Goal: Transaction & Acquisition: Purchase product/service

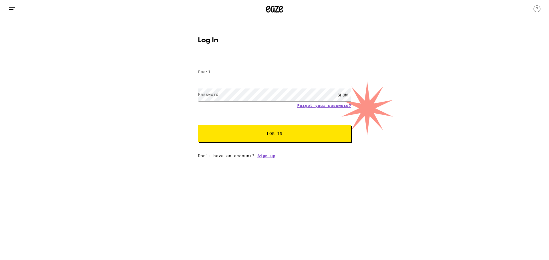
click at [253, 76] on input "Email" at bounding box center [274, 72] width 153 height 13
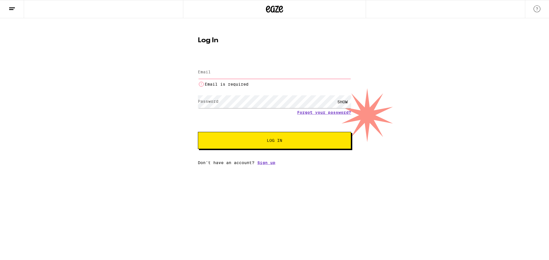
type input "[EMAIL_ADDRESS][DOMAIN_NAME]"
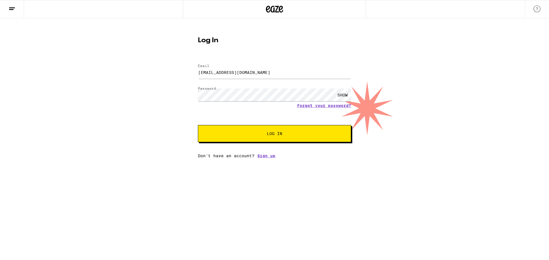
click at [298, 133] on span "Log In" at bounding box center [274, 134] width 107 height 4
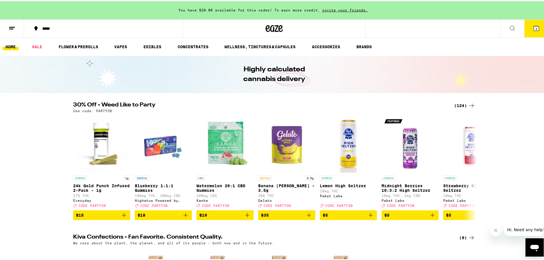
click at [536, 29] on span "2" at bounding box center [537, 27] width 2 height 3
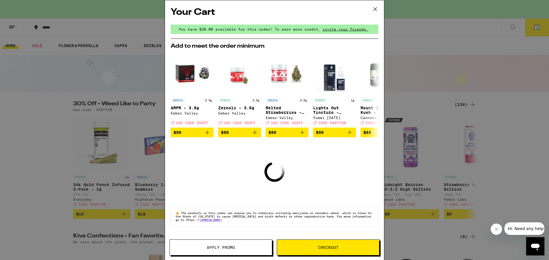
drag, startPoint x: 372, startPoint y: 8, endPoint x: 502, endPoint y: 34, distance: 133.6
click at [372, 8] on icon at bounding box center [375, 9] width 9 height 9
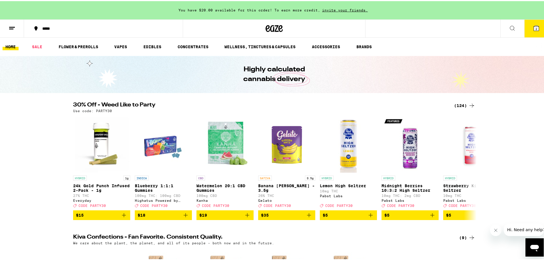
click at [533, 27] on icon at bounding box center [536, 27] width 7 height 7
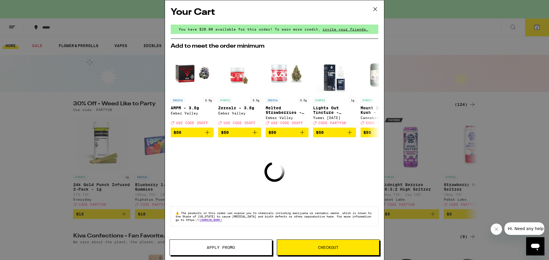
click at [374, 13] on button at bounding box center [375, 9] width 18 height 18
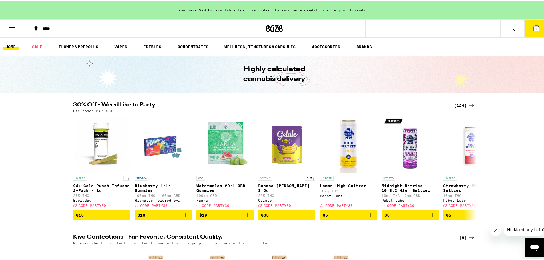
drag, startPoint x: 534, startPoint y: 32, endPoint x: 477, endPoint y: 47, distance: 59.5
click at [413, 60] on div "Highly calculated cannabis delivery" at bounding box center [274, 73] width 549 height 37
click at [534, 28] on icon at bounding box center [536, 27] width 5 height 5
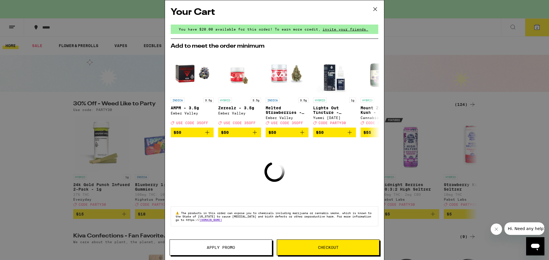
click at [342, 247] on span "Checkout" at bounding box center [328, 248] width 102 height 4
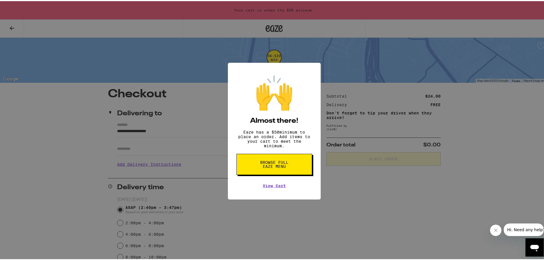
click at [282, 192] on div "🙌 Almost there! Eaze has a $ 50 minimum to place an order. Add items to your ca…" at bounding box center [274, 130] width 93 height 137
drag, startPoint x: 274, startPoint y: 189, endPoint x: 277, endPoint y: 189, distance: 2.9
click at [274, 187] on link "View Cart" at bounding box center [274, 185] width 23 height 5
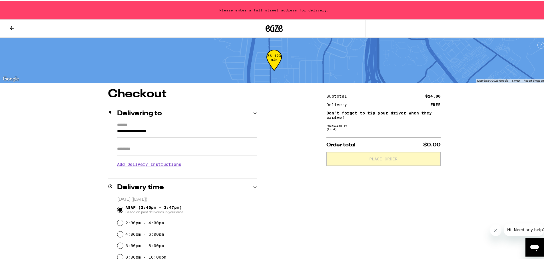
click at [14, 36] on button at bounding box center [12, 28] width 24 height 18
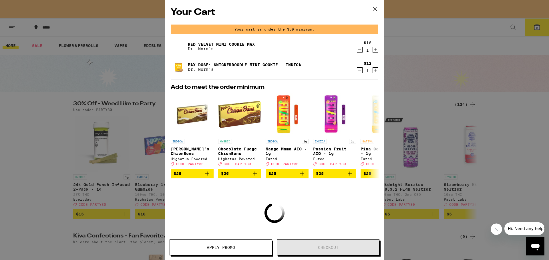
click at [357, 51] on icon "Decrement" at bounding box center [359, 49] width 5 height 7
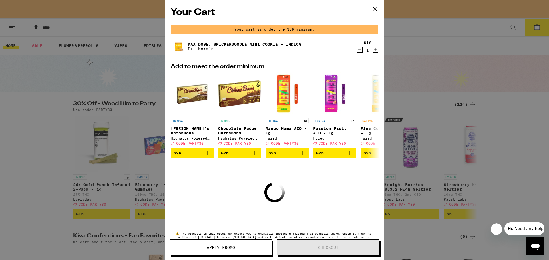
click at [357, 51] on icon "Decrement" at bounding box center [359, 49] width 5 height 7
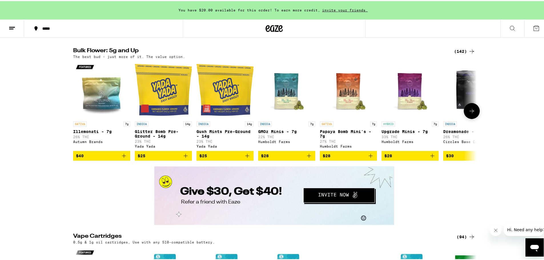
scroll to position [800, 0]
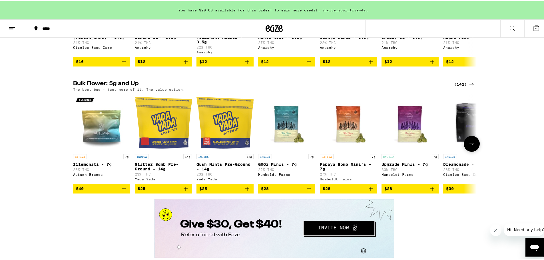
click at [112, 150] on img "Open page for Illemonati - 7g from Autumn Brands" at bounding box center [101, 121] width 57 height 57
click at [476, 151] on button at bounding box center [472, 143] width 16 height 16
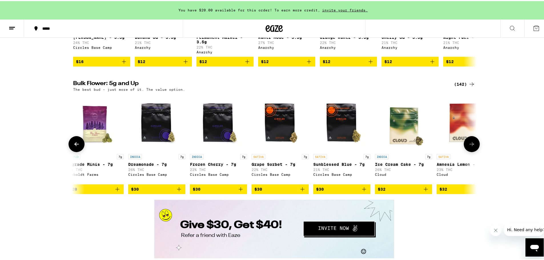
scroll to position [0, 340]
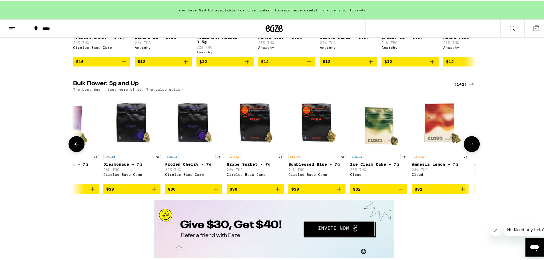
click at [476, 151] on button at bounding box center [472, 143] width 16 height 16
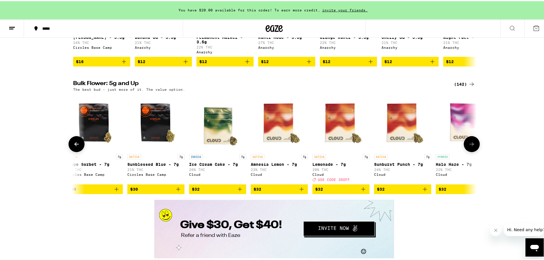
click at [476, 151] on button at bounding box center [472, 143] width 16 height 16
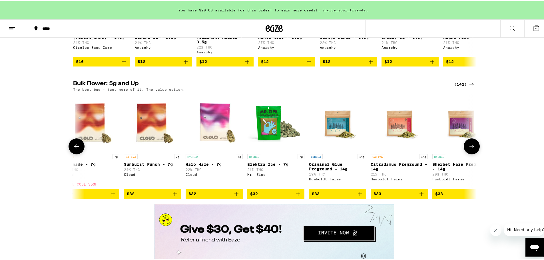
click at [476, 153] on button at bounding box center [472, 145] width 16 height 16
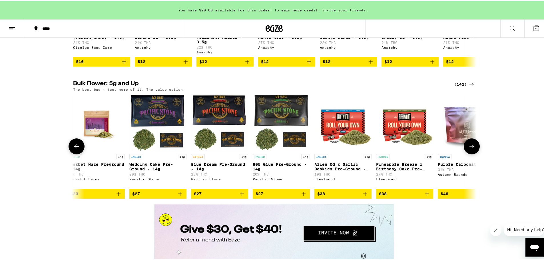
scroll to position [0, 1118]
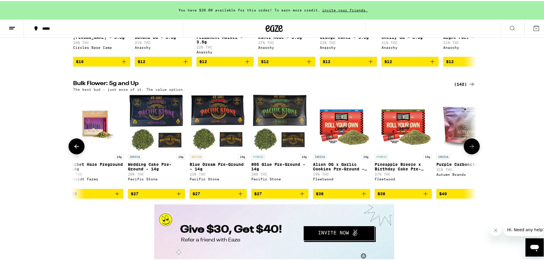
click at [470, 149] on icon at bounding box center [472, 145] width 7 height 7
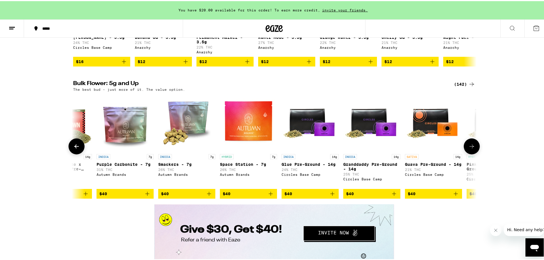
click at [470, 149] on icon at bounding box center [472, 145] width 7 height 7
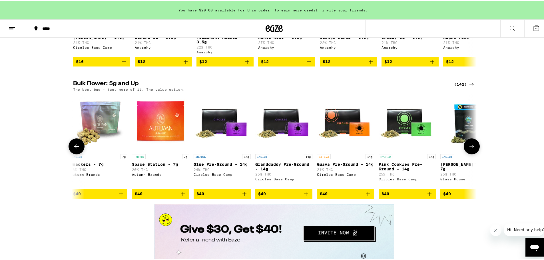
click at [470, 149] on icon at bounding box center [472, 145] width 7 height 7
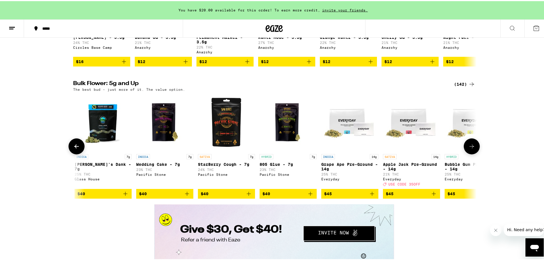
click at [470, 149] on icon at bounding box center [472, 145] width 7 height 7
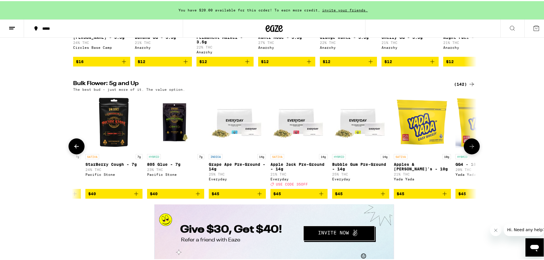
click at [470, 149] on icon at bounding box center [472, 145] width 7 height 7
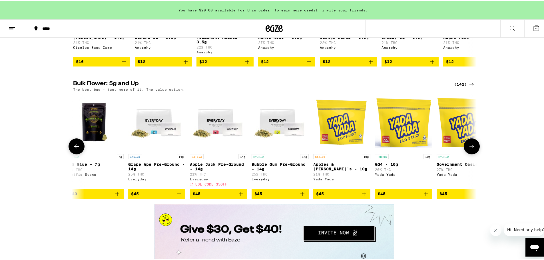
click at [470, 149] on icon at bounding box center [472, 145] width 7 height 7
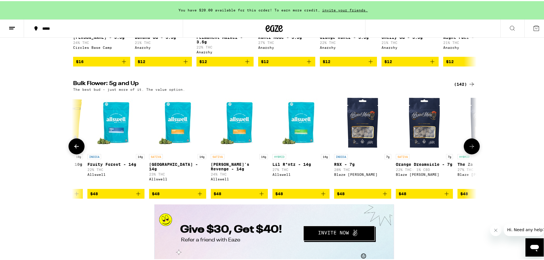
click at [470, 149] on icon at bounding box center [472, 145] width 7 height 7
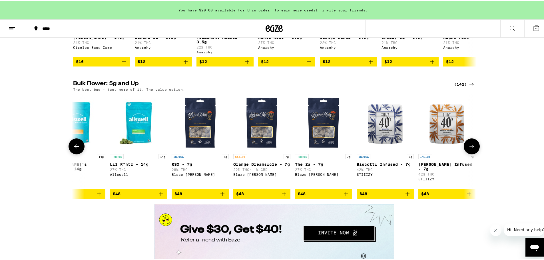
click at [470, 149] on icon at bounding box center [472, 145] width 7 height 7
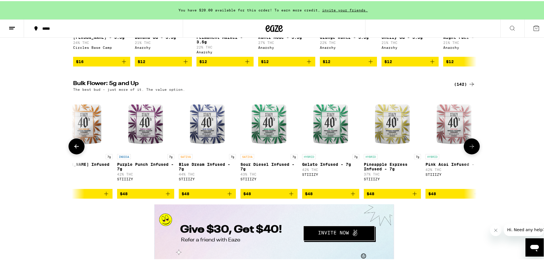
click at [470, 149] on icon at bounding box center [472, 145] width 7 height 7
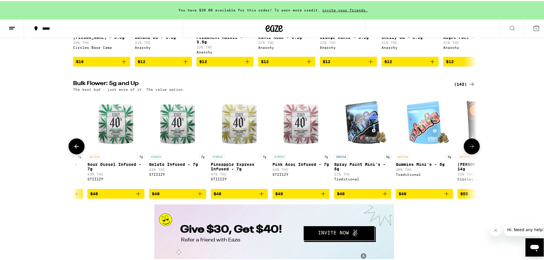
click at [470, 149] on icon at bounding box center [472, 145] width 7 height 7
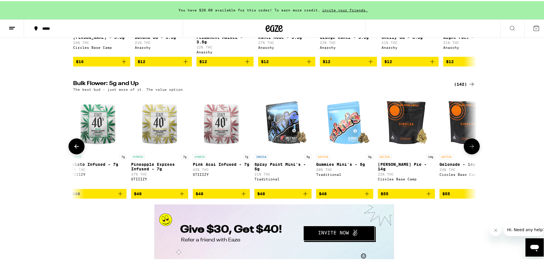
click at [470, 149] on icon at bounding box center [472, 145] width 7 height 7
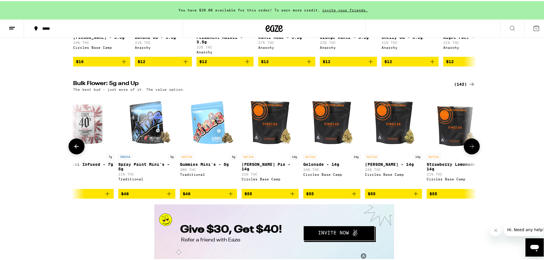
click at [470, 149] on icon at bounding box center [472, 145] width 7 height 7
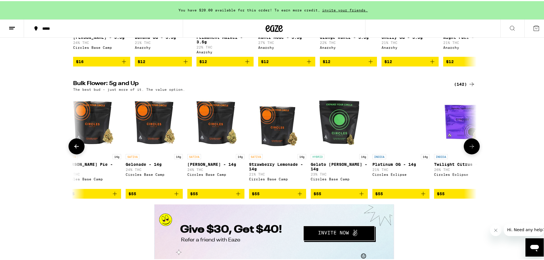
click at [470, 149] on icon at bounding box center [472, 145] width 7 height 7
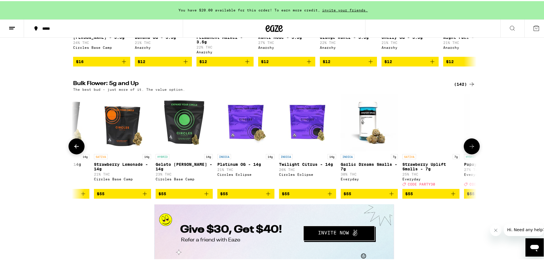
click at [470, 149] on icon at bounding box center [472, 145] width 7 height 7
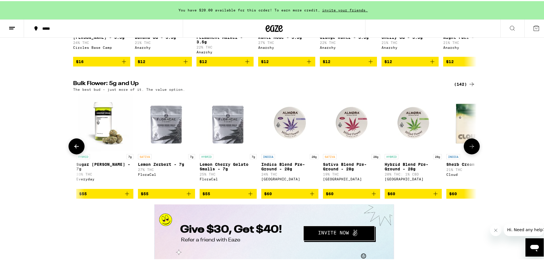
scroll to position [0, 4200]
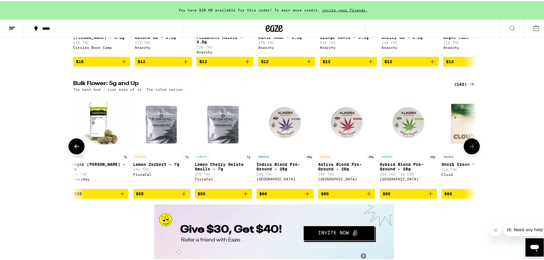
click at [471, 149] on icon at bounding box center [472, 145] width 7 height 7
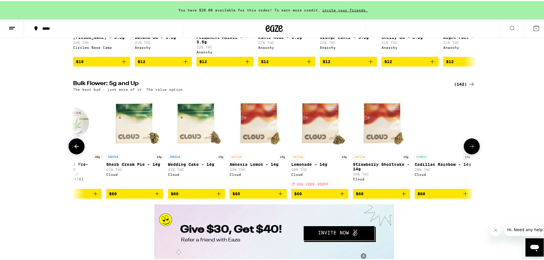
scroll to position [0, 4540]
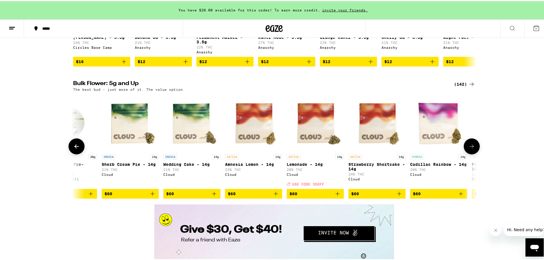
click at [471, 149] on icon at bounding box center [472, 145] width 7 height 7
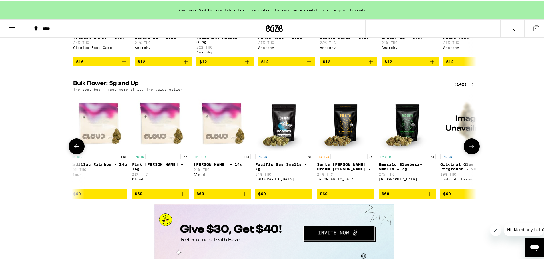
click at [471, 149] on icon at bounding box center [472, 145] width 7 height 7
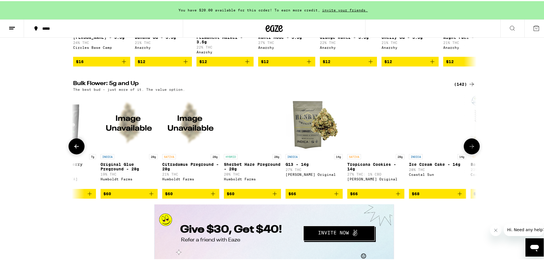
click at [471, 149] on icon at bounding box center [472, 145] width 7 height 7
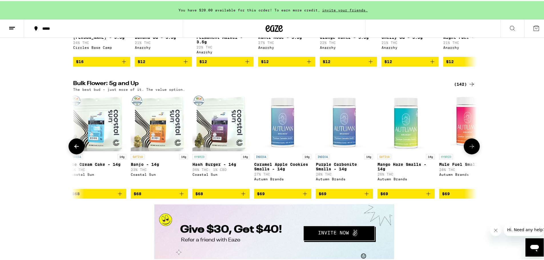
click at [471, 149] on icon at bounding box center [472, 145] width 7 height 7
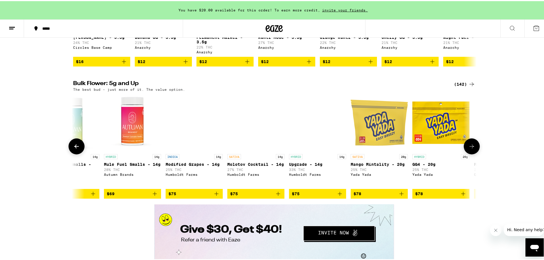
scroll to position [0, 5900]
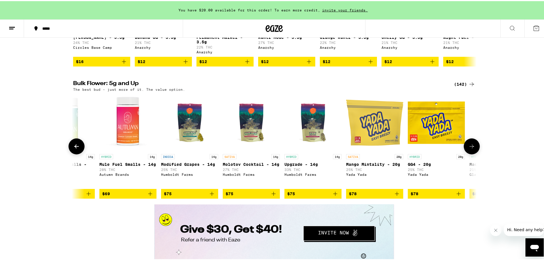
click at [471, 149] on icon at bounding box center [472, 145] width 7 height 7
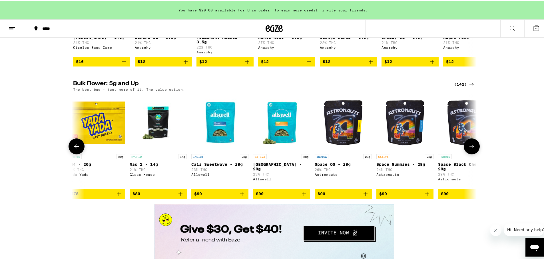
click at [471, 149] on icon at bounding box center [472, 145] width 7 height 7
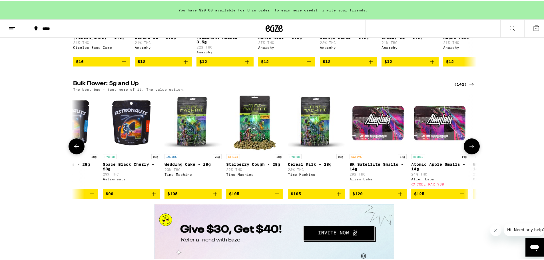
scroll to position [0, 6581]
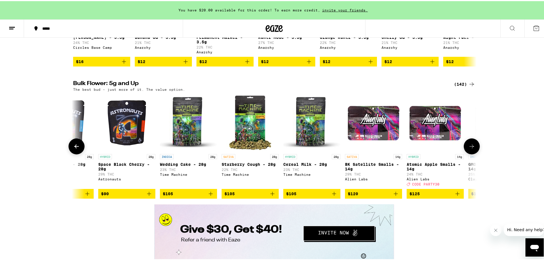
click at [471, 149] on icon at bounding box center [472, 145] width 7 height 7
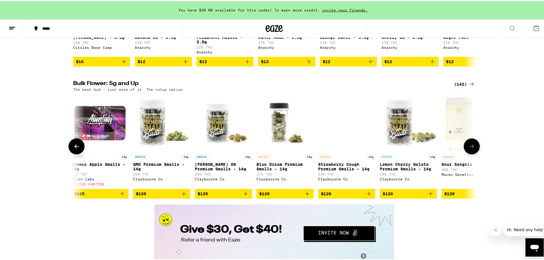
scroll to position [0, 6921]
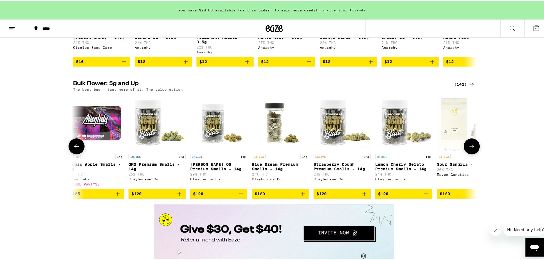
click at [471, 149] on icon at bounding box center [472, 145] width 7 height 7
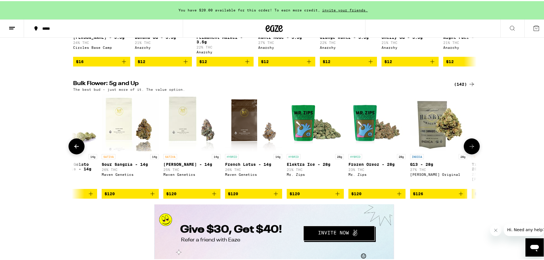
scroll to position [0, 7261]
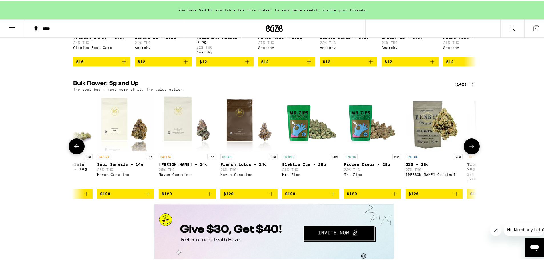
click at [471, 149] on icon at bounding box center [472, 145] width 7 height 7
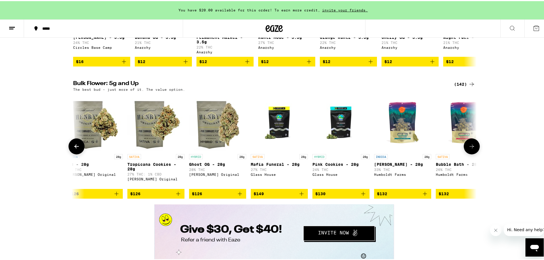
click at [471, 149] on icon at bounding box center [472, 145] width 7 height 7
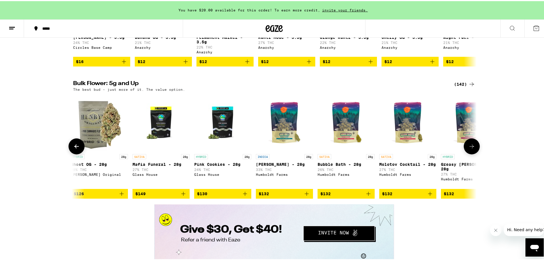
click at [471, 149] on icon at bounding box center [472, 145] width 7 height 7
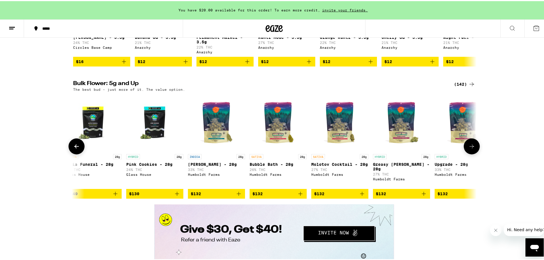
click at [471, 149] on icon at bounding box center [472, 145] width 7 height 7
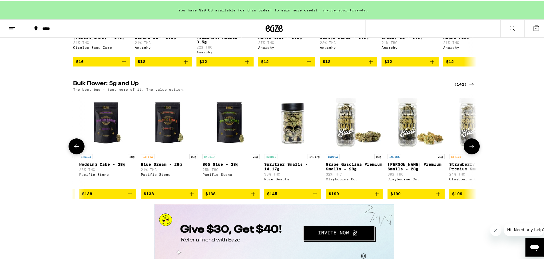
click at [471, 149] on icon at bounding box center [472, 145] width 7 height 7
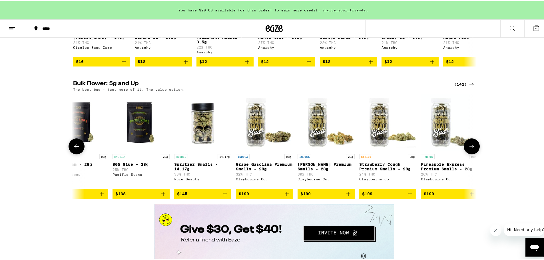
click at [471, 149] on icon at bounding box center [472, 145] width 7 height 7
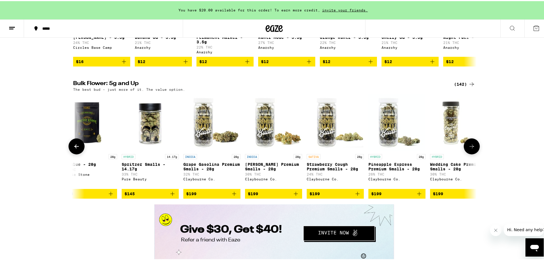
scroll to position [0, 8364]
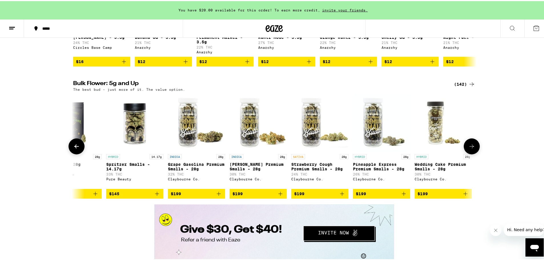
click at [471, 149] on icon at bounding box center [472, 145] width 7 height 7
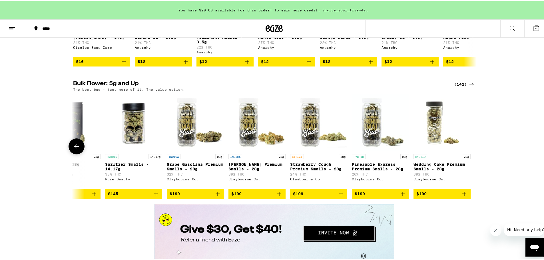
click at [471, 153] on div at bounding box center [472, 145] width 16 height 16
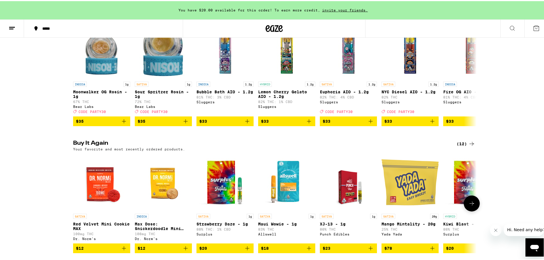
scroll to position [486, 0]
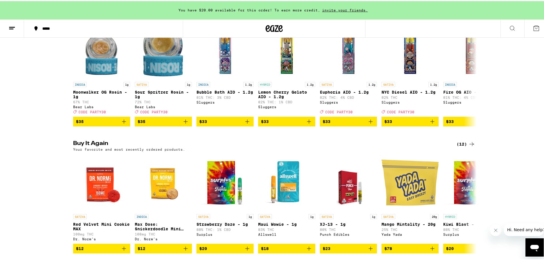
click at [516, 31] on button at bounding box center [513, 28] width 24 height 18
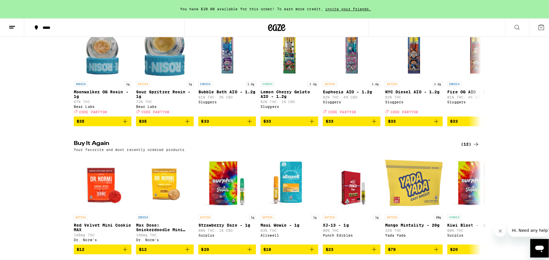
scroll to position [0, 0]
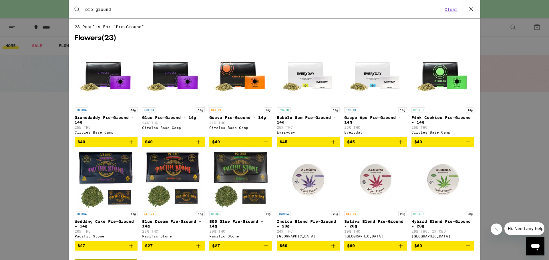
type input "pre-ground"
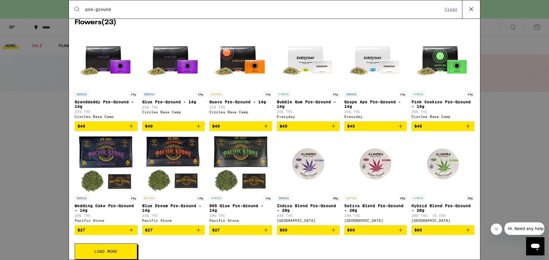
scroll to position [31, 0]
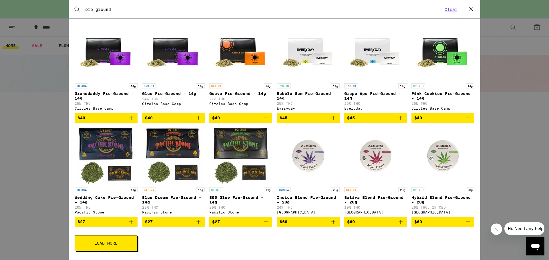
click at [115, 248] on button "Load More" at bounding box center [106, 244] width 63 height 16
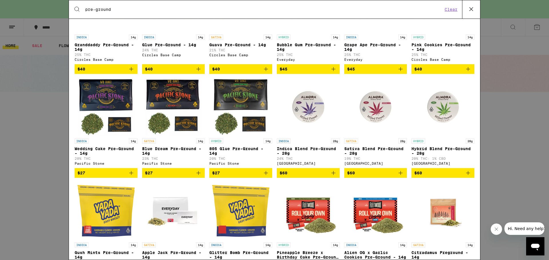
scroll to position [0, 0]
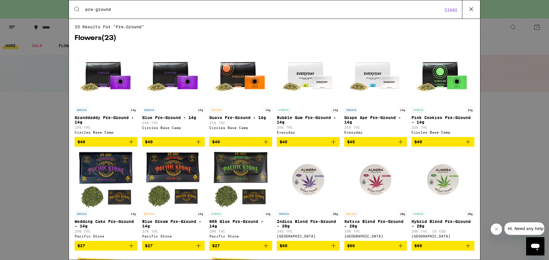
drag, startPoint x: 114, startPoint y: 7, endPoint x: 58, endPoint y: 9, distance: 56.0
click at [59, 9] on div "Search for Products pre-ground Clear 23 results for "pre-ground" Flowers ( 23 )…" at bounding box center [274, 130] width 549 height 260
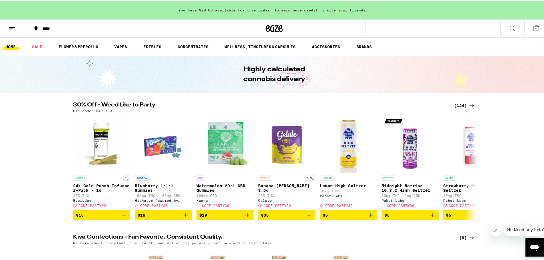
click at [58, 9] on div "You have $20.00 available for this order! To earn more credit, invite your frie…" at bounding box center [274, 9] width 549 height 18
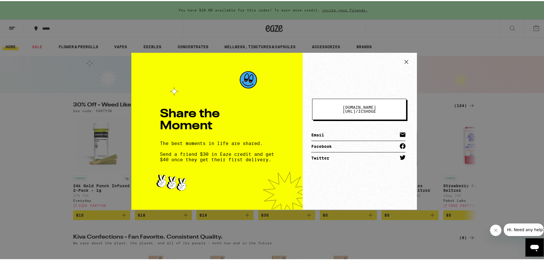
click at [409, 62] on button at bounding box center [407, 61] width 12 height 11
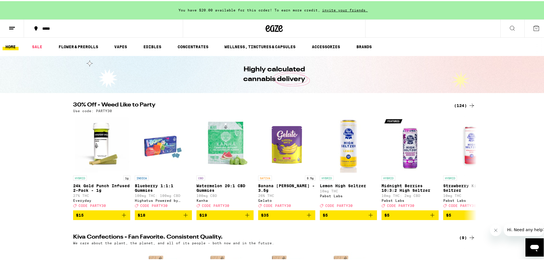
click at [502, 29] on button at bounding box center [513, 28] width 24 height 18
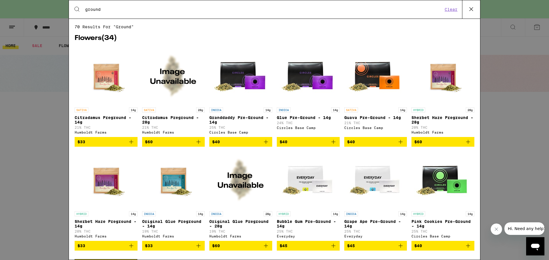
type input "ground"
click at [285, 16] on div "Search for Products ground Clear" at bounding box center [274, 9] width 411 height 18
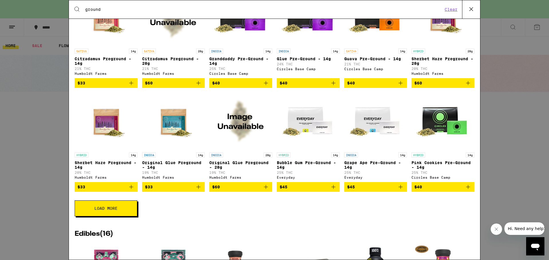
scroll to position [86, 0]
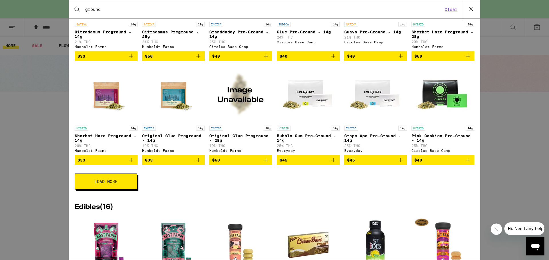
click at [125, 189] on button "Load More" at bounding box center [106, 182] width 63 height 16
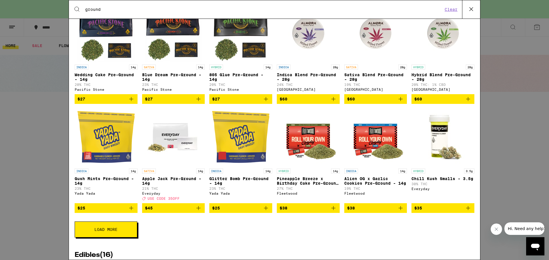
scroll to position [314, 0]
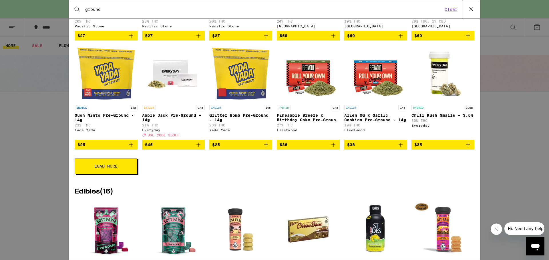
click at [110, 174] on button "Load More" at bounding box center [106, 166] width 63 height 16
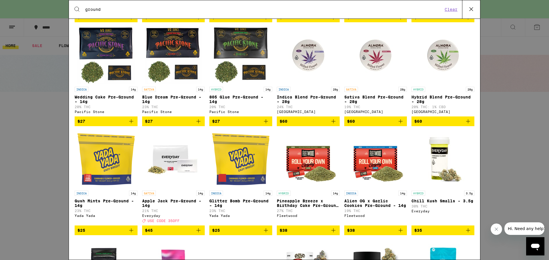
scroll to position [171, 0]
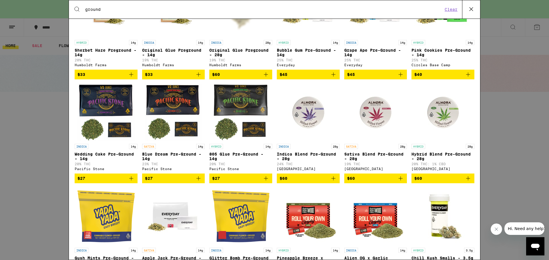
click at [195, 182] on icon "Add to bag" at bounding box center [198, 178] width 7 height 7
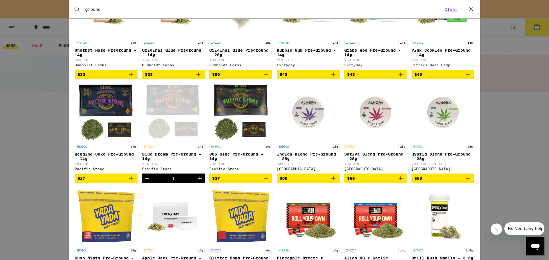
click at [197, 182] on icon "Increment" at bounding box center [199, 178] width 7 height 7
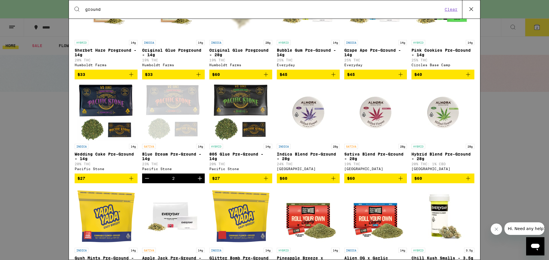
scroll to position [257, 0]
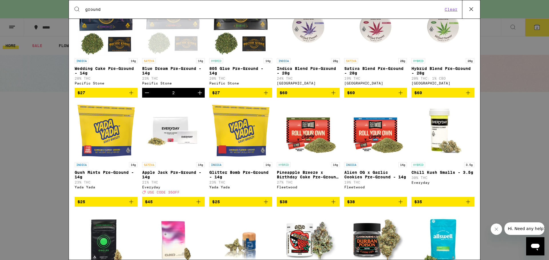
click at [198, 96] on icon "Increment" at bounding box center [199, 92] width 7 height 7
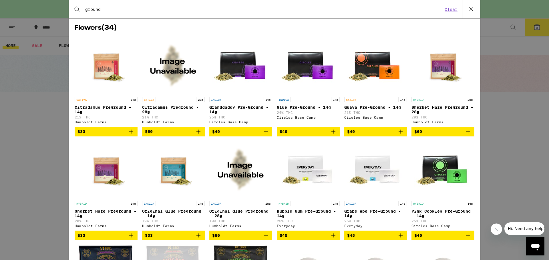
scroll to position [0, 0]
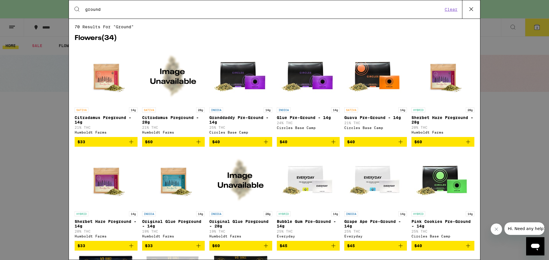
click at [465, 11] on button at bounding box center [471, 9] width 18 height 18
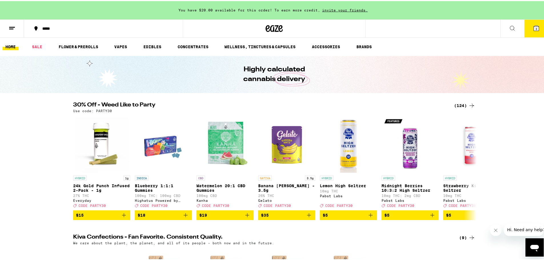
click at [534, 27] on icon at bounding box center [536, 27] width 5 height 5
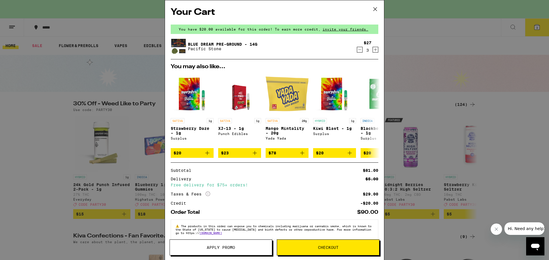
click at [248, 240] on button "Apply Promo" at bounding box center [220, 248] width 103 height 16
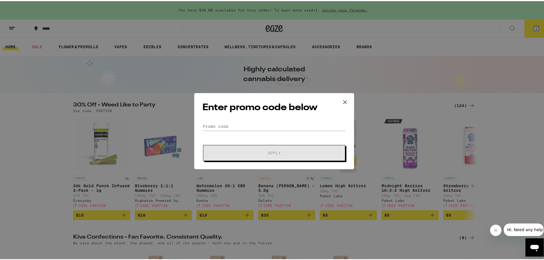
click at [346, 100] on icon at bounding box center [345, 101] width 9 height 9
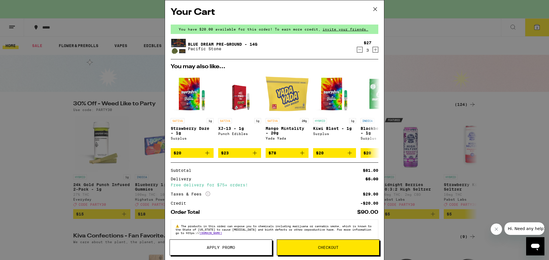
click at [377, 12] on icon at bounding box center [375, 9] width 9 height 9
click at [226, 43] on link "Blue Dream Pre-Ground - 14g" at bounding box center [222, 44] width 69 height 5
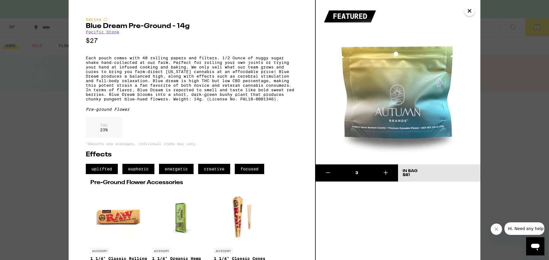
click at [467, 10] on icon "Close" at bounding box center [469, 11] width 7 height 9
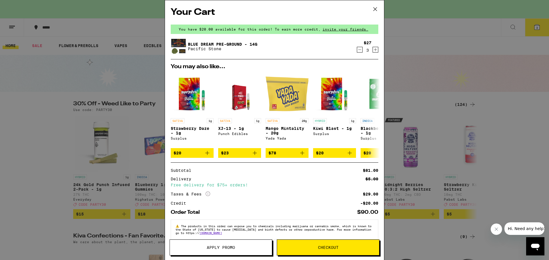
click at [213, 46] on link "Blue Dream Pre-Ground - 14g" at bounding box center [222, 44] width 69 height 5
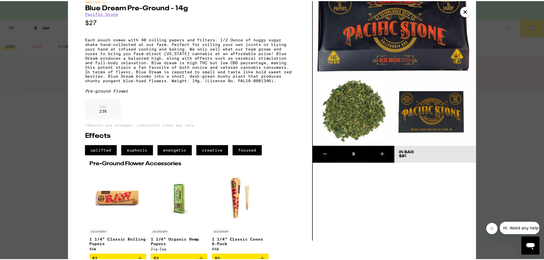
scroll to position [36, 0]
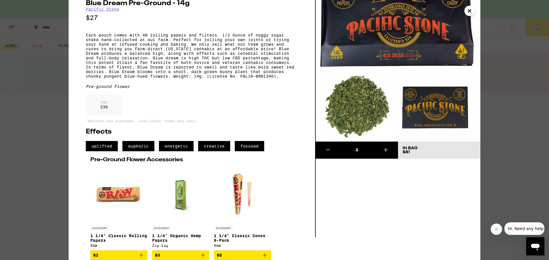
click at [470, 12] on icon "Close" at bounding box center [469, 11] width 7 height 9
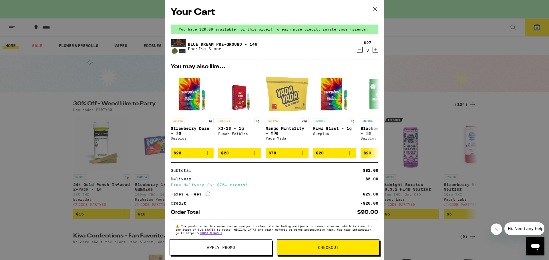
click at [329, 247] on span "Checkout" at bounding box center [328, 248] width 21 height 4
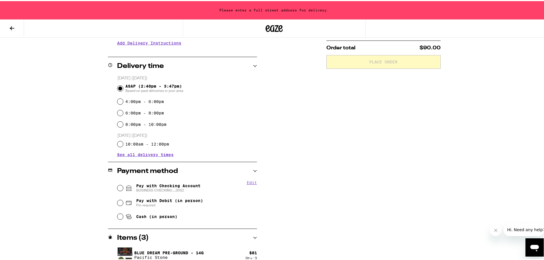
scroll to position [128, 0]
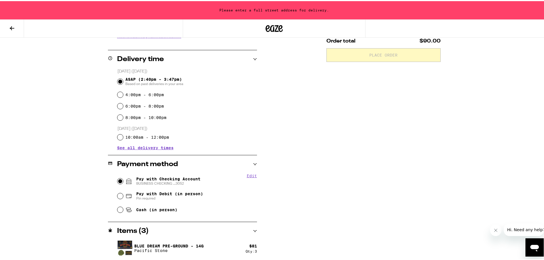
click at [120, 181] on input "Pay with Checking Account BUSINESS CHECKING ...3052" at bounding box center [120, 180] width 6 height 6
radio input "true"
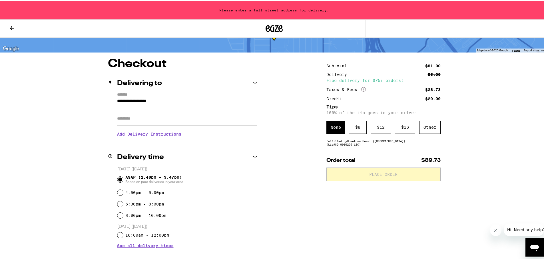
scroll to position [0, 0]
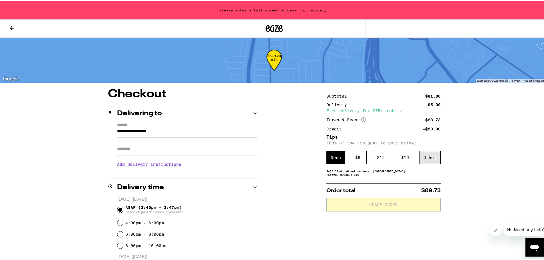
click at [428, 161] on div "Other" at bounding box center [430, 156] width 21 height 13
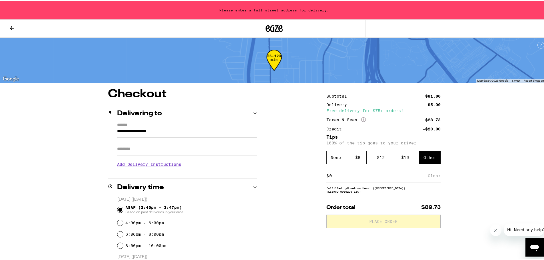
click at [345, 177] on input at bounding box center [378, 174] width 99 height 5
click at [352, 175] on input at bounding box center [378, 174] width 99 height 5
type input "8"
type input "5"
click at [482, 193] on div "**********" at bounding box center [274, 203] width 549 height 407
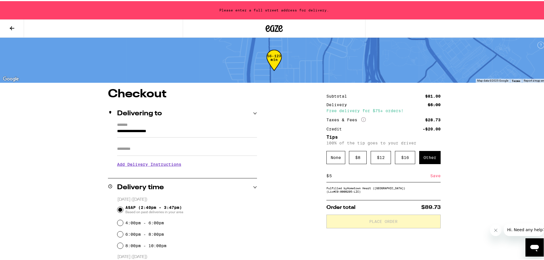
click at [434, 177] on div "Save" at bounding box center [436, 175] width 10 height 13
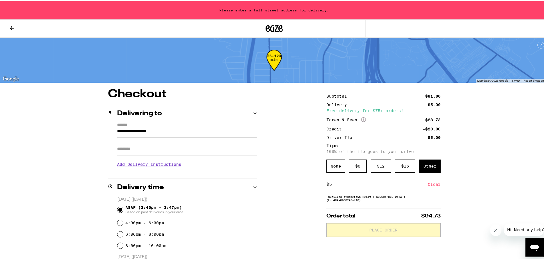
click at [199, 134] on input "**********" at bounding box center [187, 132] width 140 height 10
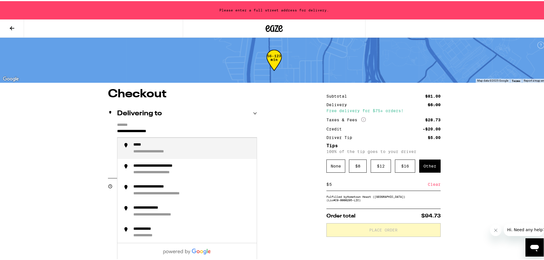
drag, startPoint x: 200, startPoint y: 133, endPoint x: 66, endPoint y: 125, distance: 133.7
click at [69, 125] on div "**********" at bounding box center [275, 247] width 412 height 320
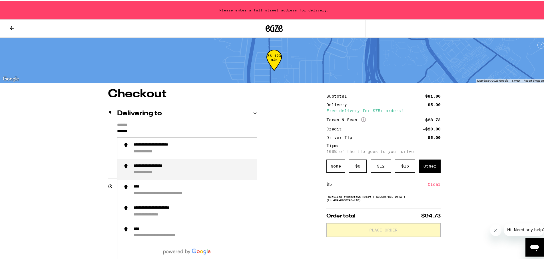
click at [173, 171] on div "**********" at bounding box center [192, 169] width 119 height 12
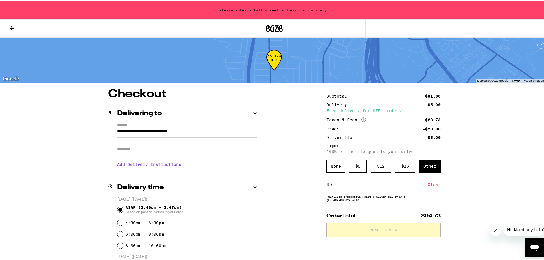
type input "**********"
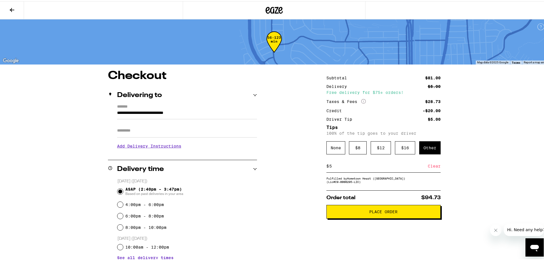
click at [403, 216] on button "Place Order" at bounding box center [384, 211] width 114 height 14
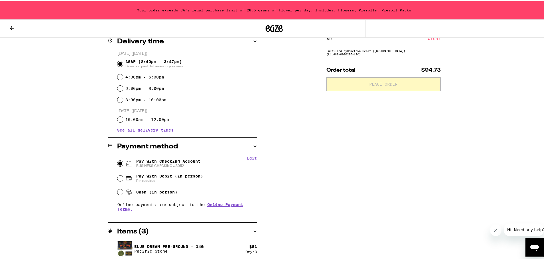
scroll to position [147, 0]
click at [254, 249] on div "Qty: 3" at bounding box center [251, 251] width 11 height 4
click at [7, 27] on button at bounding box center [12, 28] width 24 height 18
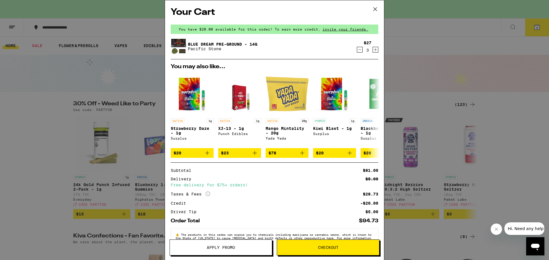
drag, startPoint x: 357, startPoint y: 52, endPoint x: 359, endPoint y: 54, distance: 3.0
click at [357, 53] on icon "Decrement" at bounding box center [359, 49] width 5 height 7
click at [376, 9] on icon at bounding box center [375, 9] width 9 height 9
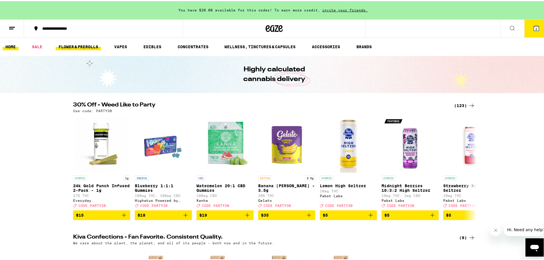
click at [89, 48] on link "FLOWER & PREROLLS" at bounding box center [78, 45] width 45 height 7
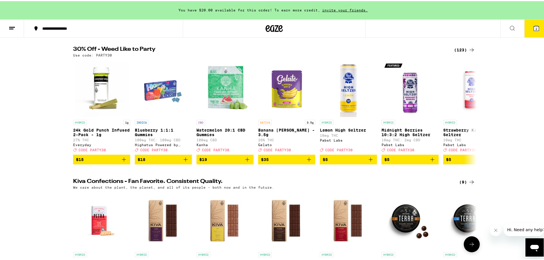
scroll to position [143, 0]
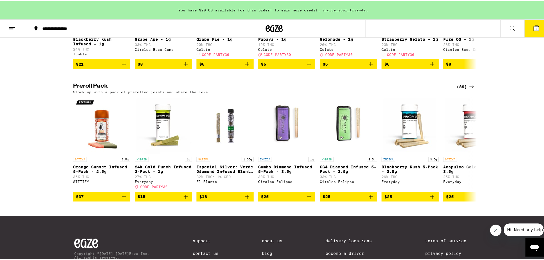
scroll to position [400, 0]
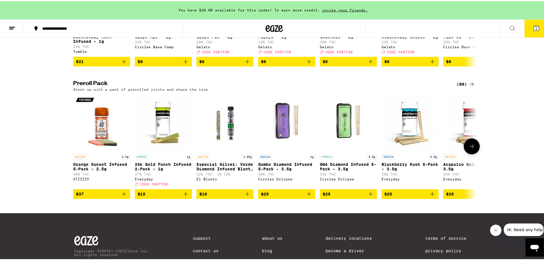
click at [473, 149] on icon at bounding box center [472, 145] width 7 height 7
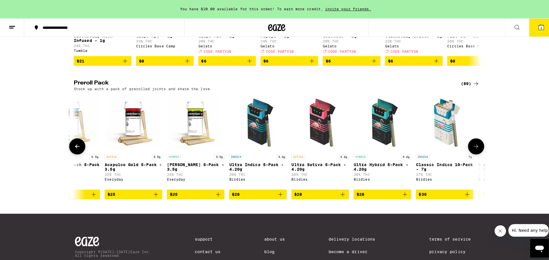
scroll to position [0, 340]
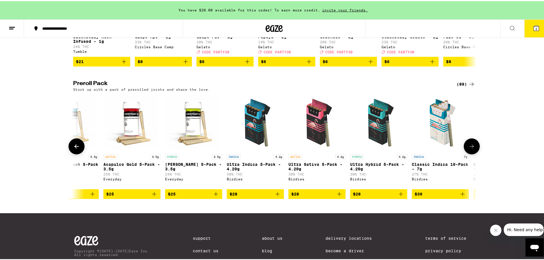
click at [314, 170] on p "Ultra Sativa 5-Pack - 4.20g" at bounding box center [317, 165] width 57 height 9
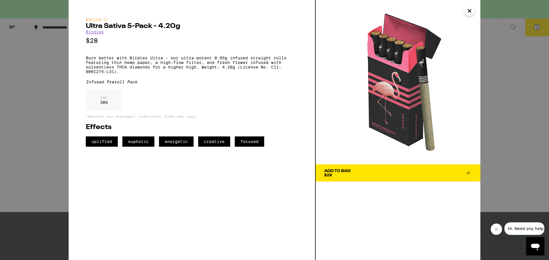
click at [470, 174] on icon at bounding box center [468, 173] width 7 height 7
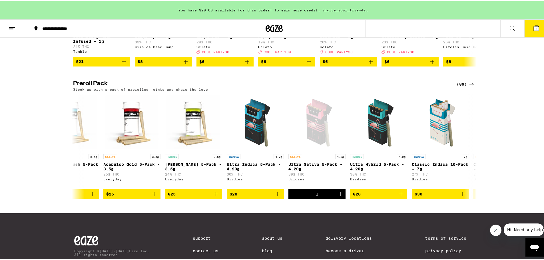
click at [534, 30] on icon at bounding box center [536, 27] width 7 height 7
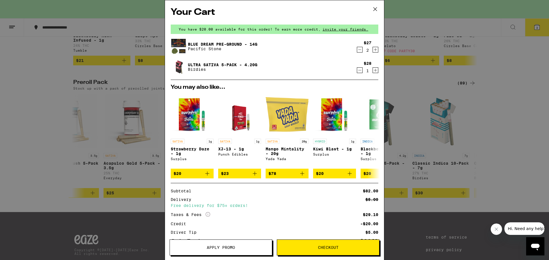
click at [327, 244] on button "Checkout" at bounding box center [328, 248] width 103 height 16
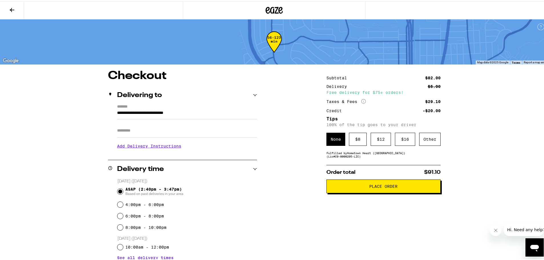
click at [375, 186] on span "Place Order" at bounding box center [384, 185] width 28 height 4
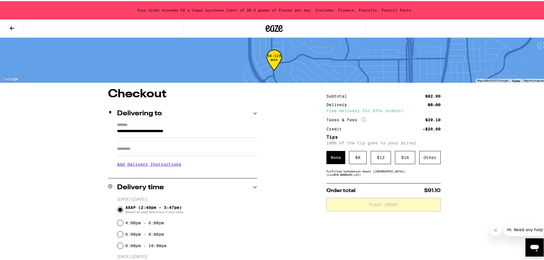
click at [16, 28] on button at bounding box center [12, 28] width 24 height 18
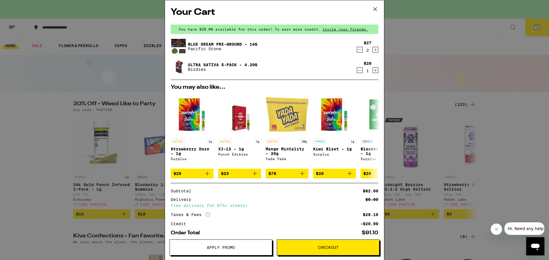
click at [357, 72] on icon "Decrement" at bounding box center [359, 70] width 5 height 7
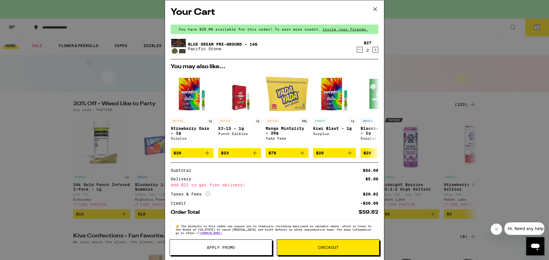
click at [376, 11] on icon at bounding box center [375, 9] width 9 height 9
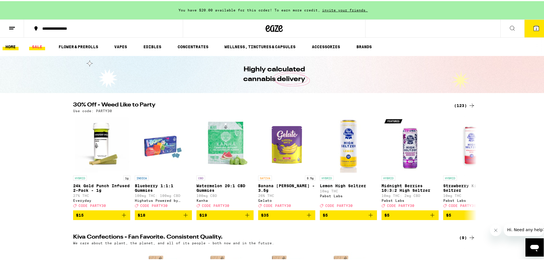
click at [33, 44] on link "SALE" at bounding box center [37, 45] width 16 height 7
click at [43, 48] on link "SALE" at bounding box center [37, 45] width 16 height 7
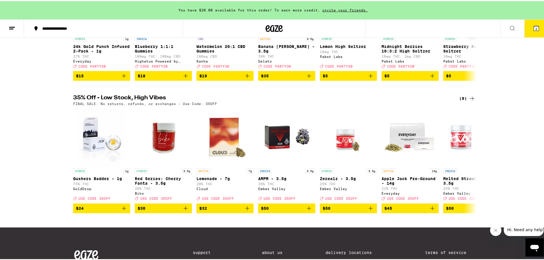
scroll to position [143, 0]
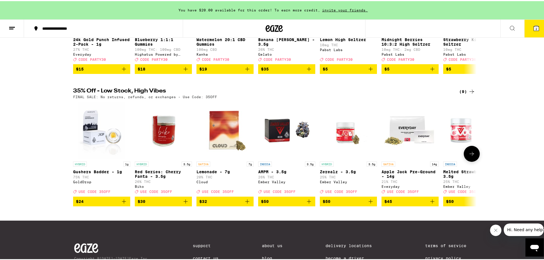
click at [472, 161] on button at bounding box center [472, 153] width 16 height 16
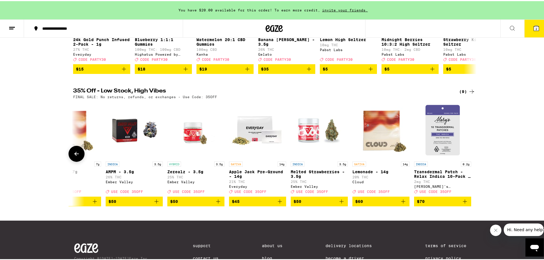
scroll to position [0, 153]
click at [472, 161] on div at bounding box center [472, 153] width 16 height 16
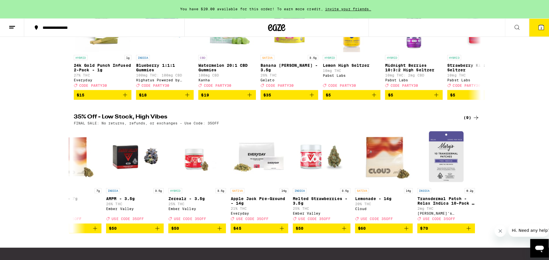
scroll to position [0, 0]
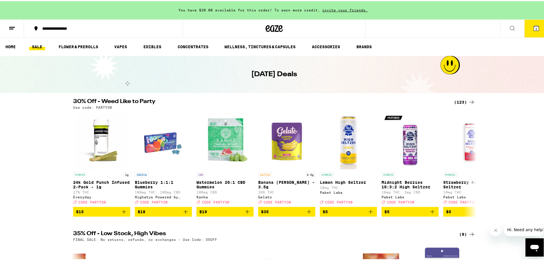
click at [510, 23] on button at bounding box center [513, 28] width 24 height 18
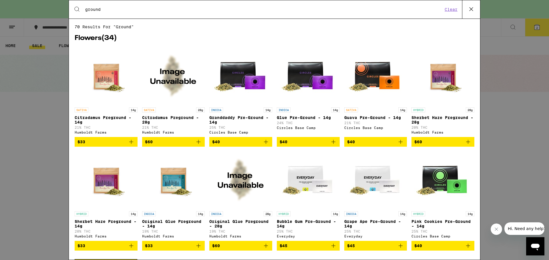
type input "ground"
click at [415, 37] on h2 "Flowers ( 34 )" at bounding box center [275, 38] width 400 height 7
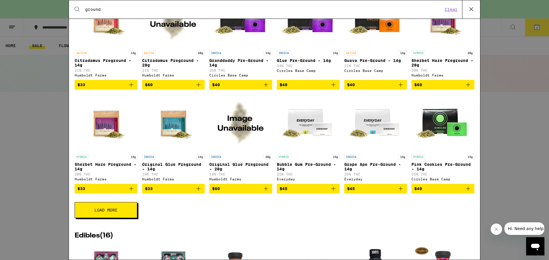
click at [124, 218] on button "Load More" at bounding box center [106, 210] width 63 height 16
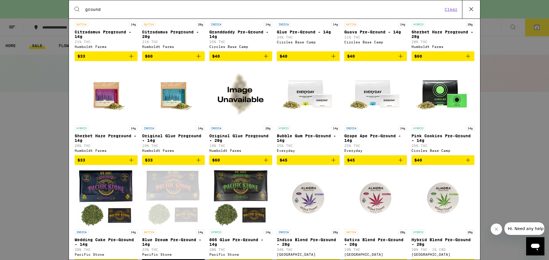
scroll to position [0, 0]
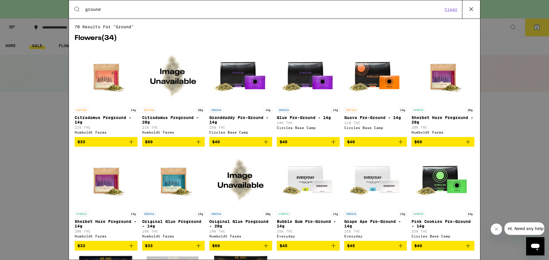
drag, startPoint x: 199, startPoint y: 147, endPoint x: 204, endPoint y: 146, distance: 4.9
click at [199, 145] on icon "Add to bag" at bounding box center [198, 142] width 7 height 7
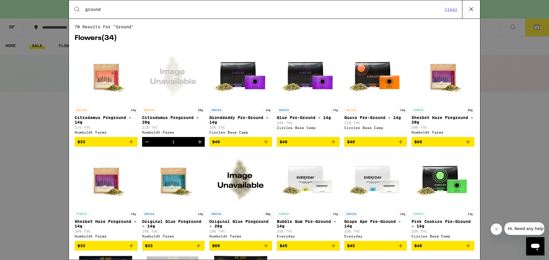
click at [476, 11] on button at bounding box center [471, 9] width 18 height 18
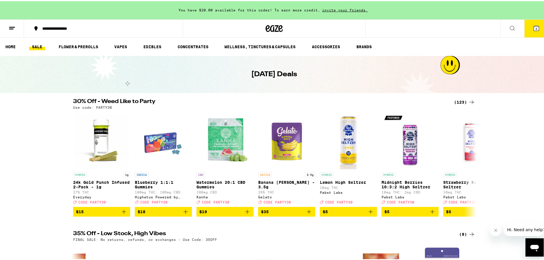
click at [538, 28] on button "3" at bounding box center [537, 28] width 24 height 18
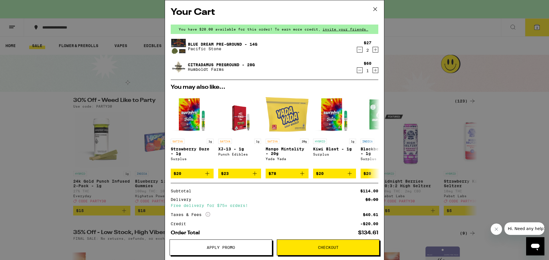
drag, startPoint x: 354, startPoint y: 50, endPoint x: 357, endPoint y: 51, distance: 2.9
click at [357, 50] on icon "Decrement" at bounding box center [359, 49] width 5 height 7
click at [303, 212] on div "Subtotal $87.00 Delivery $5.00 Free delivery for $75+ orders! Taxes & Fees More…" at bounding box center [275, 207] width 208 height 37
click at [328, 246] on span "Checkout" at bounding box center [328, 248] width 21 height 4
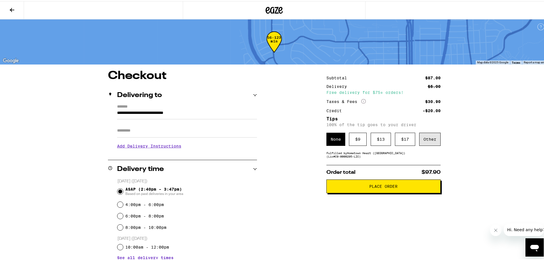
click at [426, 141] on div "Other" at bounding box center [430, 138] width 21 height 13
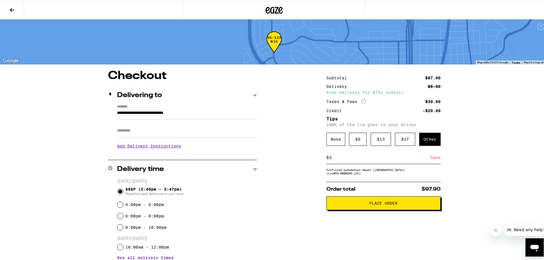
type input "5"
click at [435, 160] on div "Save" at bounding box center [436, 156] width 10 height 13
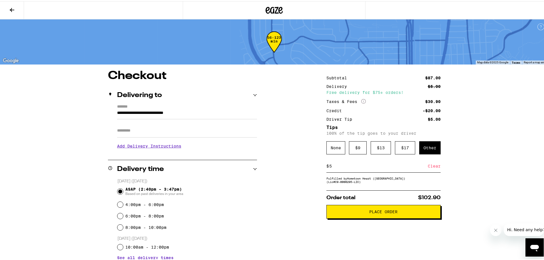
scroll to position [86, 0]
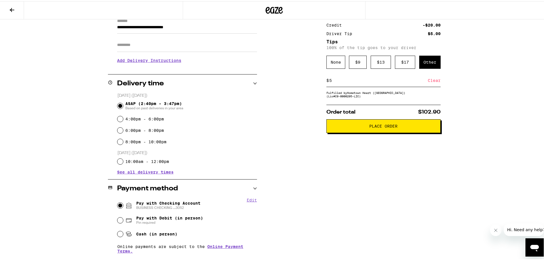
click at [394, 127] on span "Place Order" at bounding box center [384, 125] width 28 height 4
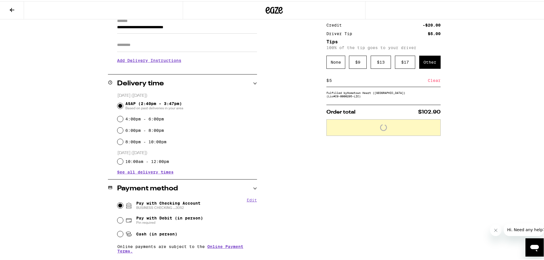
scroll to position [104, 0]
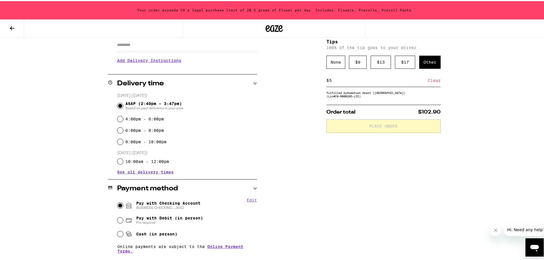
click at [12, 27] on icon at bounding box center [12, 27] width 5 height 4
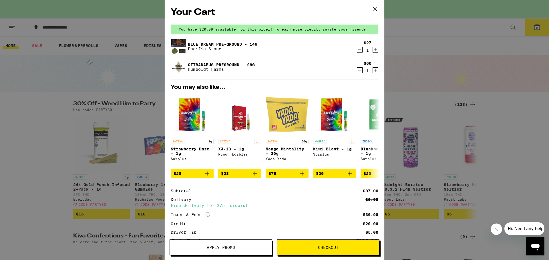
click at [351, 73] on div "Citradamus Preground - 28g [GEOGRAPHIC_DATA]" at bounding box center [263, 67] width 185 height 16
click at [357, 71] on icon "Decrement" at bounding box center [359, 70] width 5 height 7
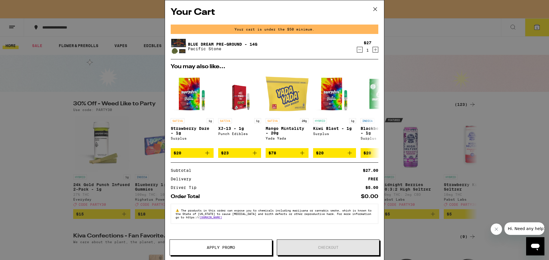
click at [375, 49] on icon "Increment" at bounding box center [375, 49] width 5 height 7
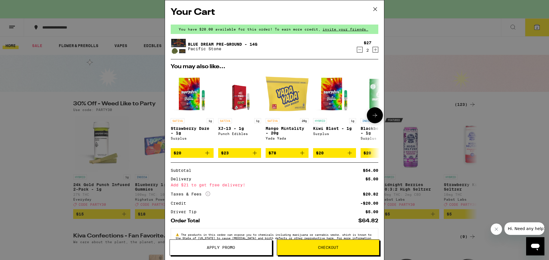
click at [375, 116] on button at bounding box center [375, 115] width 16 height 16
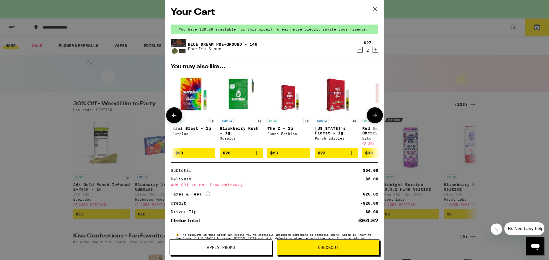
scroll to position [0, 141]
click at [375, 117] on button at bounding box center [375, 115] width 16 height 16
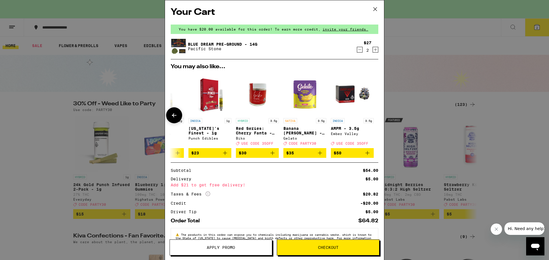
scroll to position [0, 271]
click at [171, 117] on icon at bounding box center [174, 115] width 7 height 7
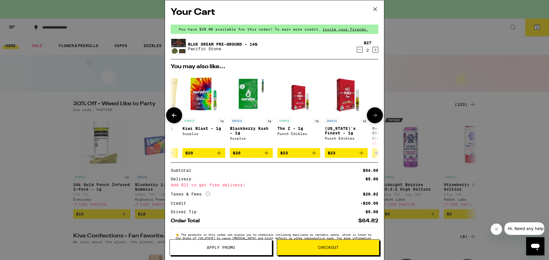
scroll to position [0, 130]
click at [171, 117] on icon at bounding box center [174, 115] width 7 height 7
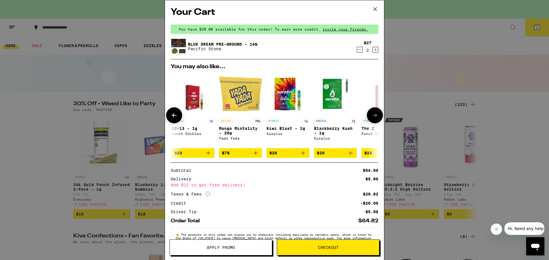
scroll to position [0, 0]
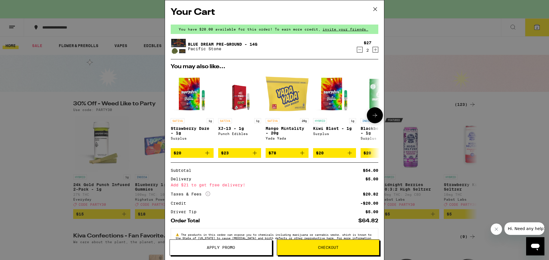
click at [371, 119] on icon at bounding box center [374, 115] width 7 height 7
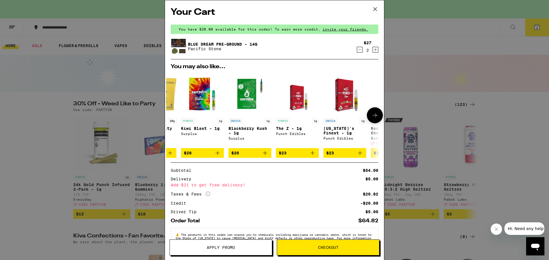
click at [371, 119] on icon at bounding box center [374, 115] width 7 height 7
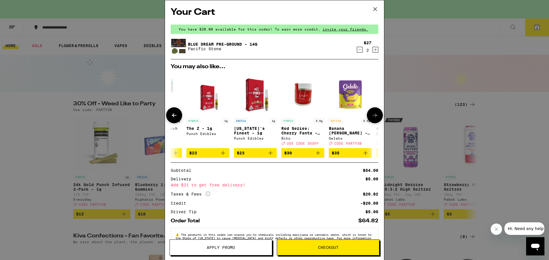
click at [371, 118] on icon at bounding box center [374, 115] width 7 height 7
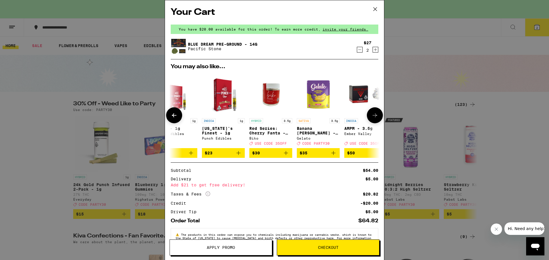
scroll to position [0, 271]
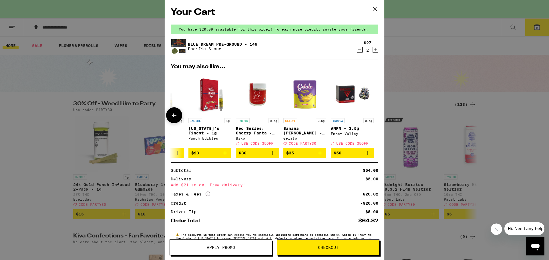
click at [368, 118] on div at bounding box center [375, 115] width 16 height 16
click at [173, 117] on icon at bounding box center [174, 115] width 5 height 4
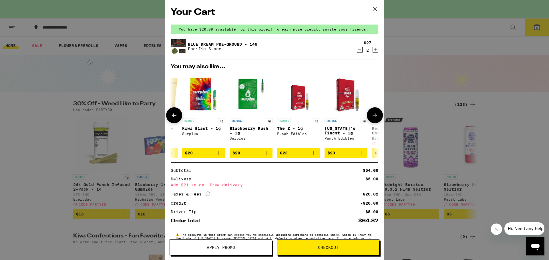
scroll to position [0, 130]
click at [176, 117] on icon at bounding box center [174, 115] width 5 height 4
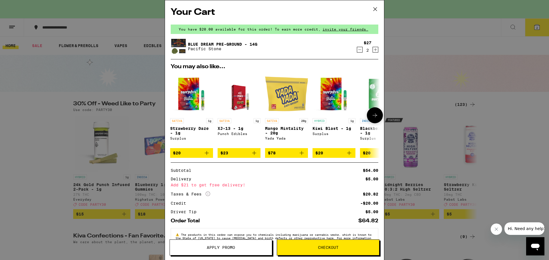
scroll to position [0, 0]
click at [195, 157] on span "$20" at bounding box center [191, 153] width 37 height 7
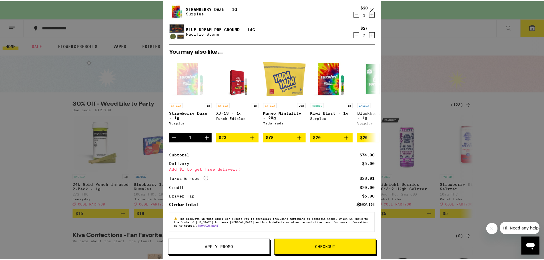
scroll to position [40, 0]
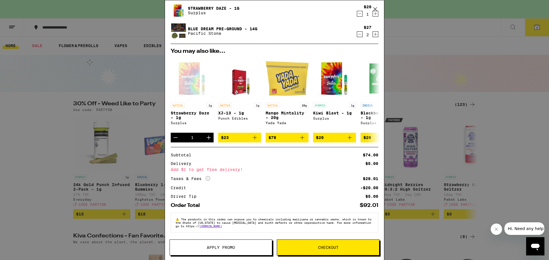
drag, startPoint x: 364, startPoint y: 246, endPoint x: 372, endPoint y: 242, distance: 8.6
click at [364, 246] on span "Checkout" at bounding box center [328, 248] width 102 height 4
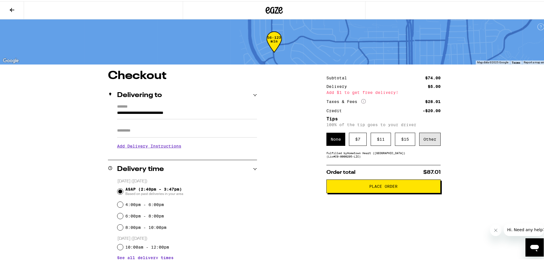
click at [424, 141] on div "Other" at bounding box center [430, 138] width 21 height 13
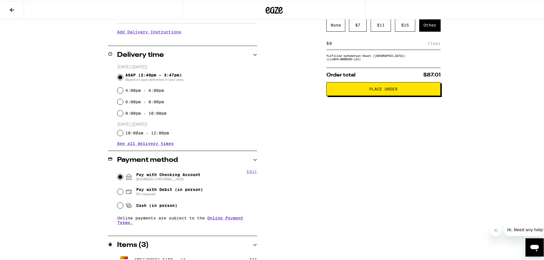
scroll to position [149, 0]
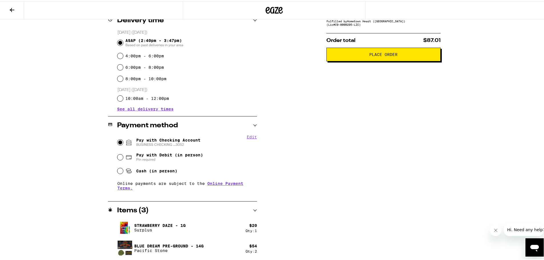
click at [250, 232] on div "Qty: 1" at bounding box center [251, 230] width 11 height 4
click at [20, 12] on button at bounding box center [12, 9] width 24 height 18
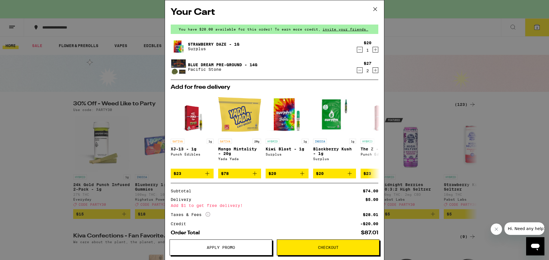
click at [357, 49] on icon "Decrement" at bounding box center [359, 49] width 5 height 7
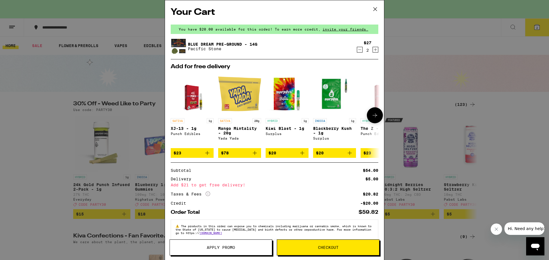
click at [371, 116] on icon at bounding box center [374, 115] width 7 height 7
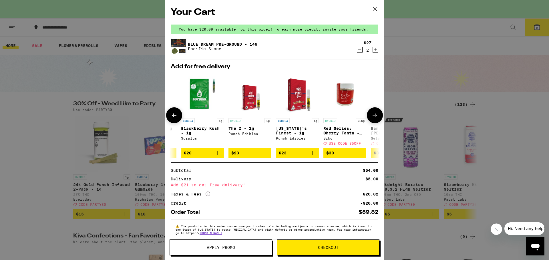
scroll to position [0, 141]
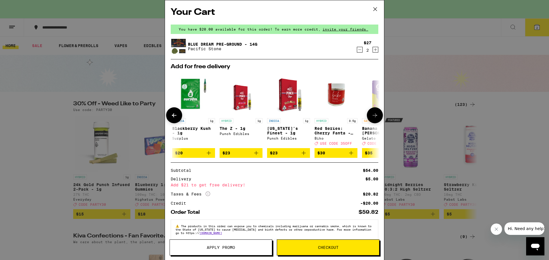
click at [371, 116] on icon at bounding box center [374, 115] width 7 height 7
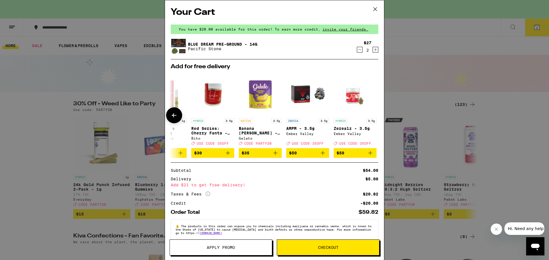
scroll to position [0, 271]
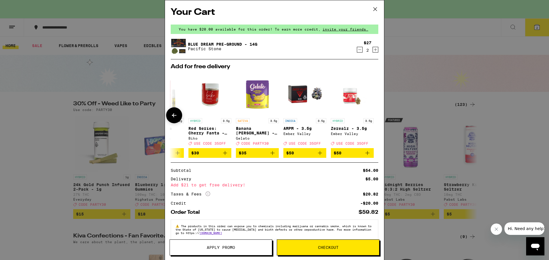
click at [369, 116] on div at bounding box center [375, 115] width 16 height 16
click at [170, 115] on button at bounding box center [174, 115] width 16 height 16
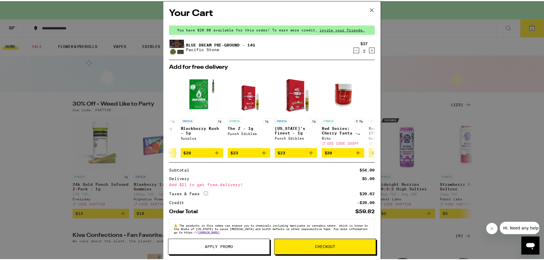
scroll to position [0, 130]
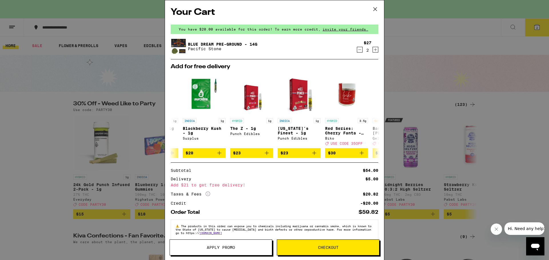
click at [375, 10] on icon at bounding box center [375, 9] width 9 height 9
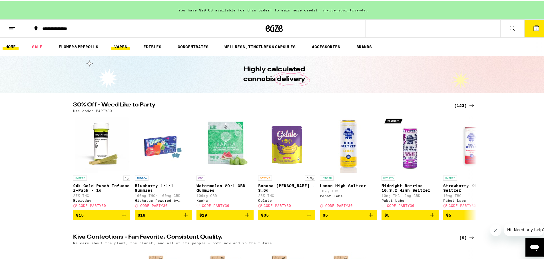
click at [118, 47] on link "VAPES" at bounding box center [120, 45] width 19 height 7
click at [120, 45] on link "VAPES" at bounding box center [120, 45] width 19 height 7
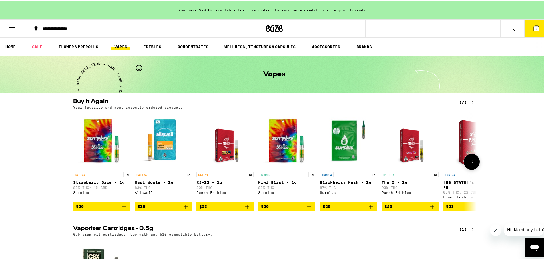
click at [470, 165] on button at bounding box center [472, 161] width 16 height 16
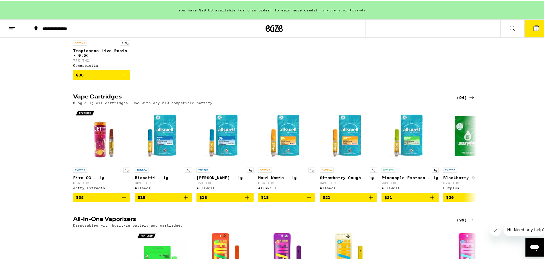
scroll to position [257, 0]
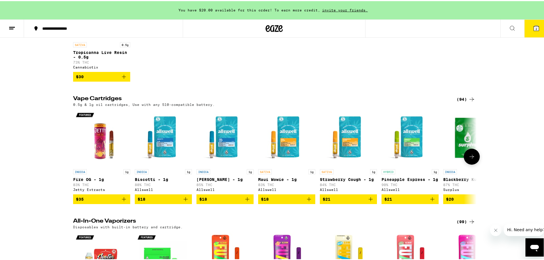
click at [469, 158] on icon at bounding box center [472, 155] width 7 height 7
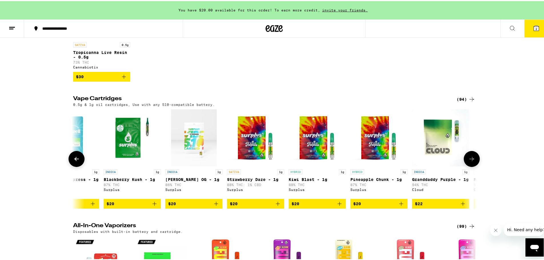
scroll to position [0, 340]
click at [468, 158] on button at bounding box center [472, 158] width 16 height 16
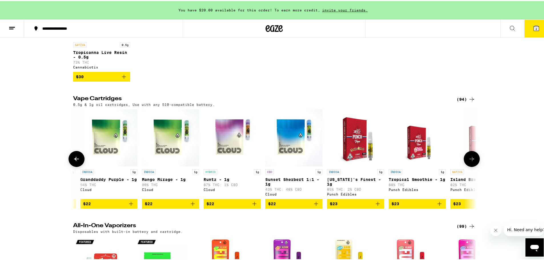
scroll to position [0, 680]
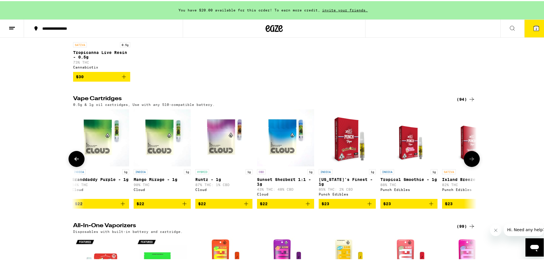
click at [468, 158] on button at bounding box center [472, 158] width 16 height 16
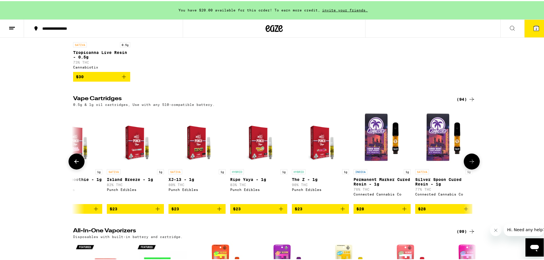
scroll to position [0, 1020]
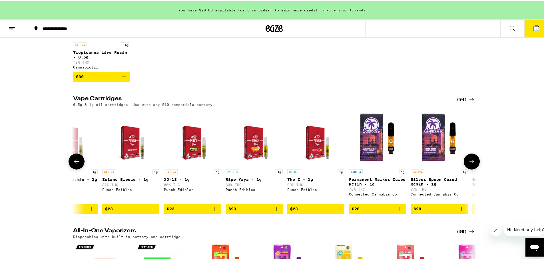
click at [469, 159] on button at bounding box center [472, 161] width 16 height 16
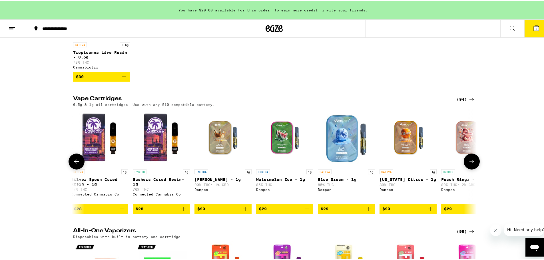
scroll to position [0, 1360]
click at [469, 159] on button at bounding box center [472, 161] width 16 height 16
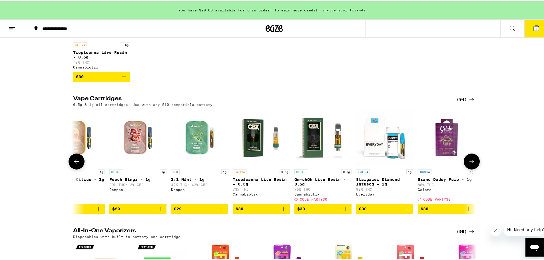
scroll to position [0, 1701]
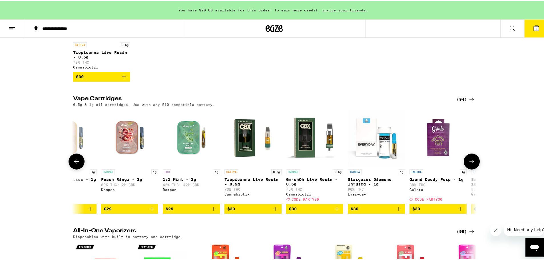
click at [470, 159] on button at bounding box center [472, 161] width 16 height 16
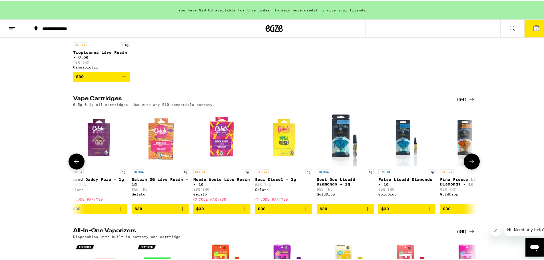
scroll to position [0, 2041]
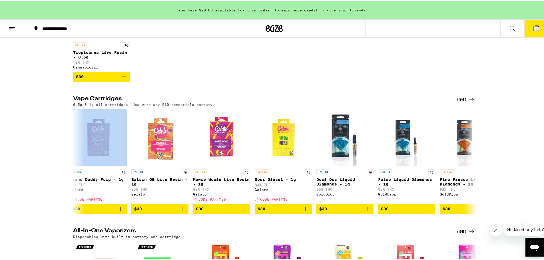
click at [66, 168] on div "Vape Cartridges (94) 0.5g & 1g oil cartridges, Use with any 510-compatible batt…" at bounding box center [274, 154] width 549 height 118
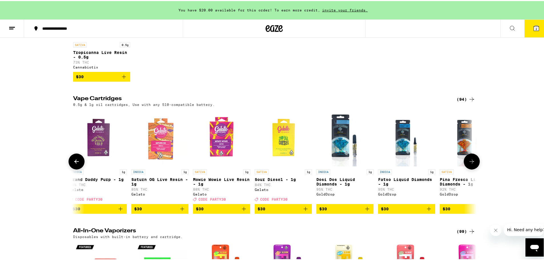
click at [69, 167] on div at bounding box center [77, 161] width 16 height 16
click at [69, 167] on button at bounding box center [77, 161] width 16 height 16
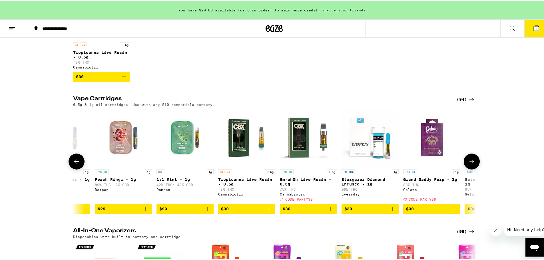
click at [71, 166] on button at bounding box center [77, 161] width 16 height 16
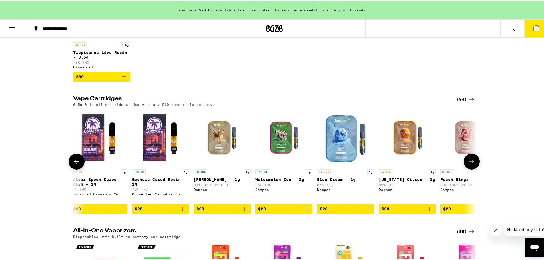
click at [71, 166] on button at bounding box center [77, 161] width 16 height 16
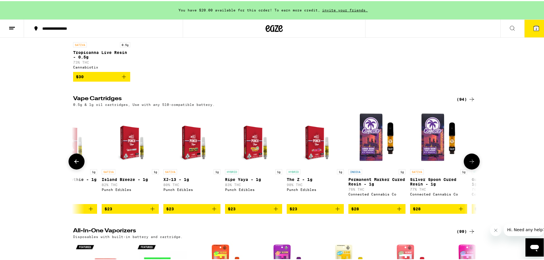
click at [73, 164] on icon at bounding box center [76, 160] width 7 height 7
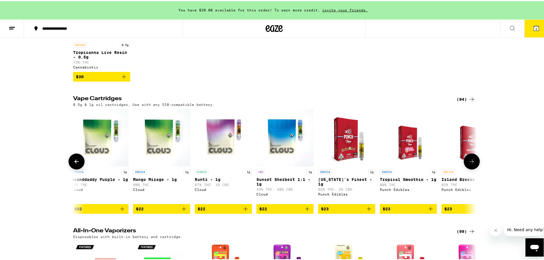
click at [73, 164] on icon at bounding box center [76, 160] width 7 height 7
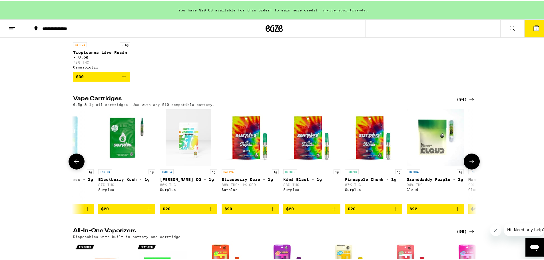
scroll to position [0, 341]
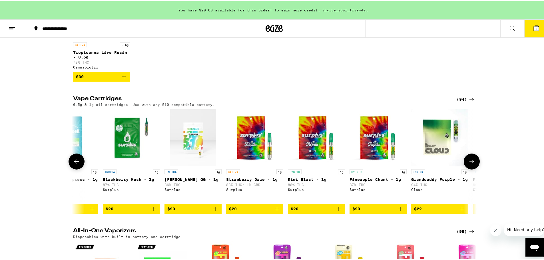
drag, startPoint x: 82, startPoint y: 163, endPoint x: 80, endPoint y: 158, distance: 5.1
click at [82, 162] on div at bounding box center [77, 161] width 16 height 16
click at [73, 163] on icon at bounding box center [76, 160] width 7 height 7
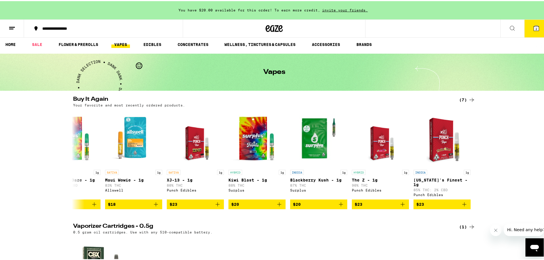
scroll to position [0, 0]
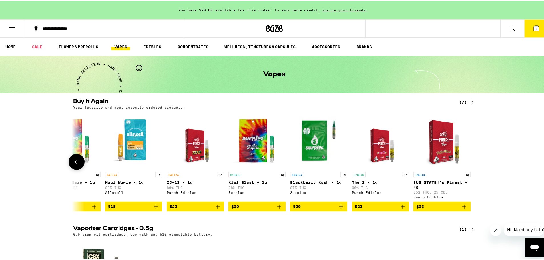
click at [80, 162] on button at bounding box center [77, 161] width 16 height 16
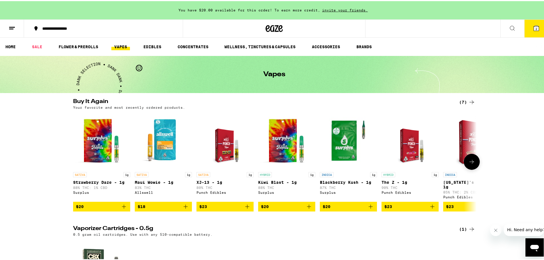
click at [469, 163] on icon at bounding box center [472, 160] width 7 height 7
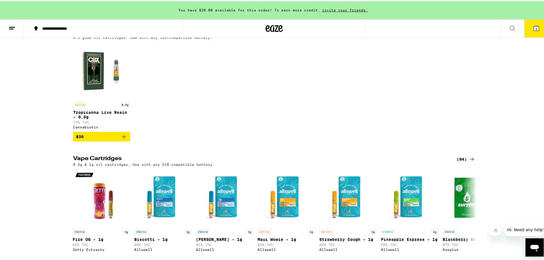
scroll to position [286, 0]
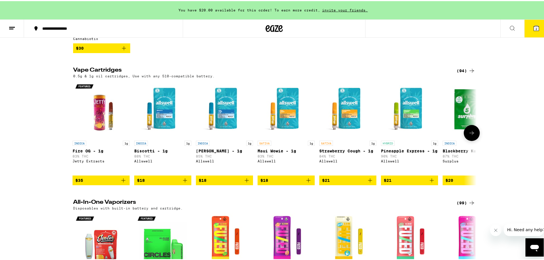
click at [470, 132] on button at bounding box center [472, 132] width 16 height 16
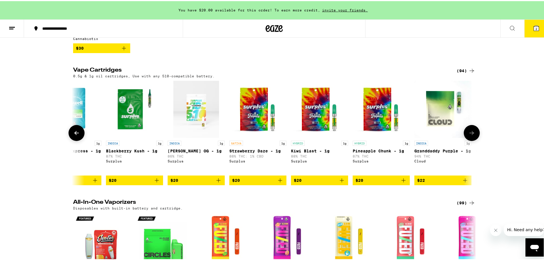
scroll to position [0, 341]
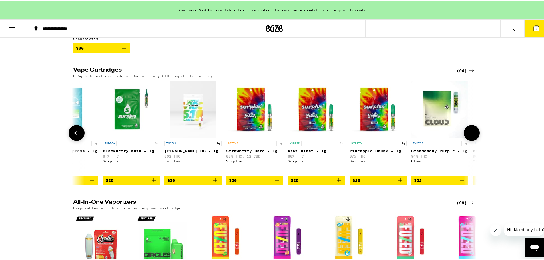
click at [469, 134] on icon at bounding box center [472, 132] width 7 height 7
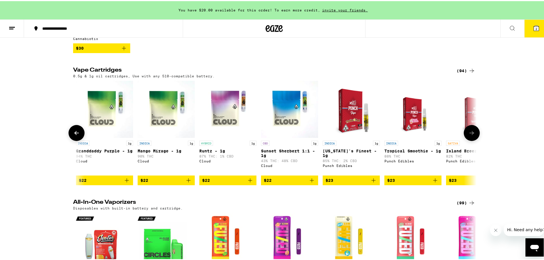
scroll to position [0, 681]
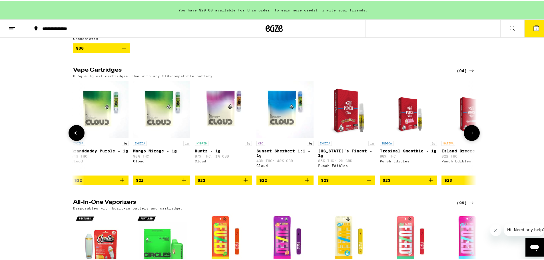
click at [469, 134] on icon at bounding box center [472, 132] width 7 height 7
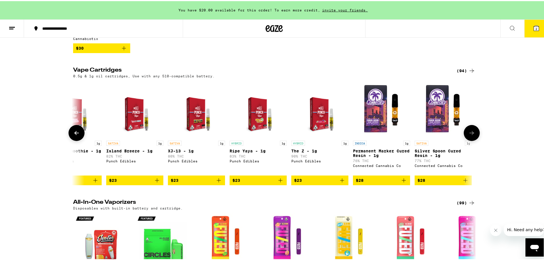
scroll to position [0, 1021]
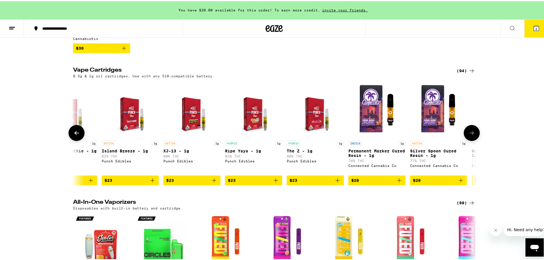
click at [469, 135] on icon at bounding box center [472, 132] width 7 height 7
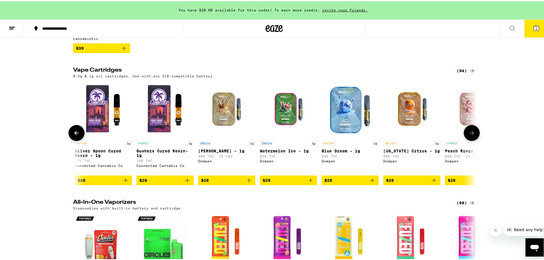
scroll to position [0, 1361]
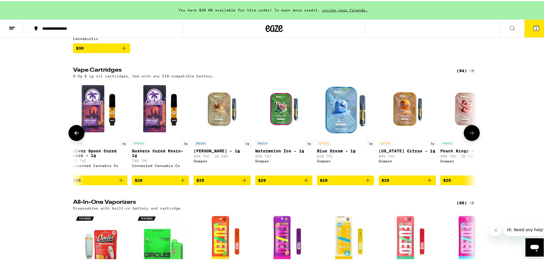
click at [81, 134] on button at bounding box center [77, 132] width 16 height 16
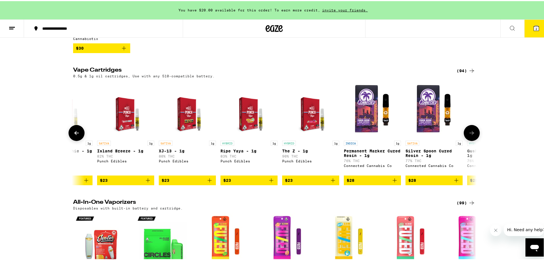
scroll to position [0, 1021]
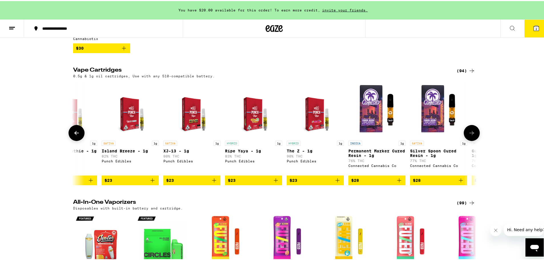
click at [466, 133] on button at bounding box center [472, 132] width 16 height 16
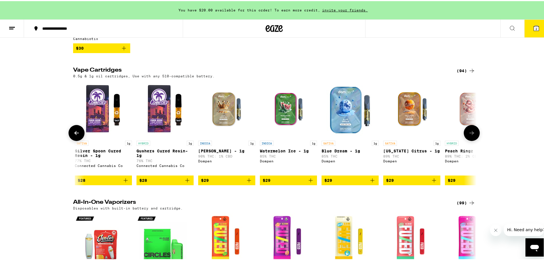
scroll to position [0, 1361]
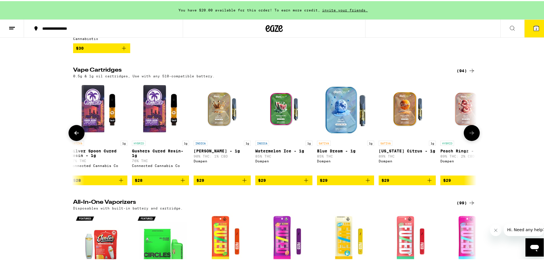
click at [76, 135] on icon at bounding box center [76, 132] width 7 height 7
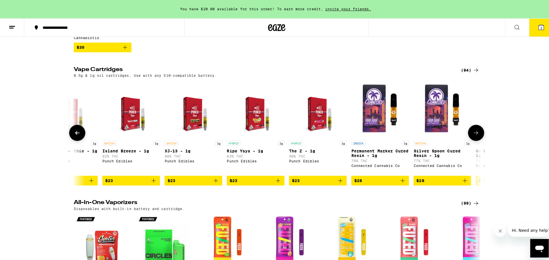
scroll to position [0, 1021]
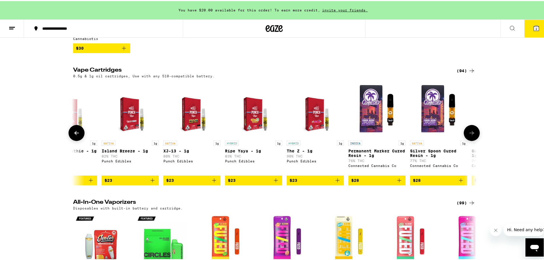
click at [398, 183] on icon "Add to bag" at bounding box center [399, 179] width 7 height 7
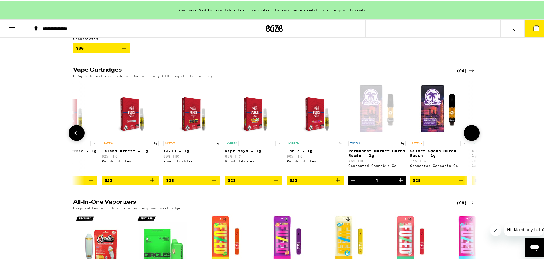
click at [459, 183] on icon "Add to bag" at bounding box center [461, 179] width 7 height 7
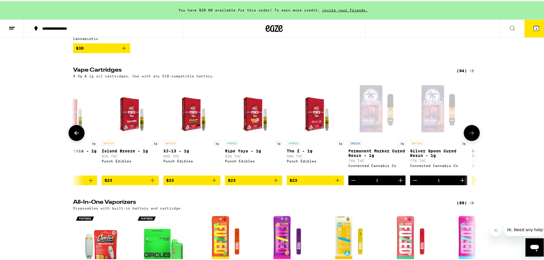
click at [353, 183] on icon "Decrement" at bounding box center [353, 179] width 7 height 7
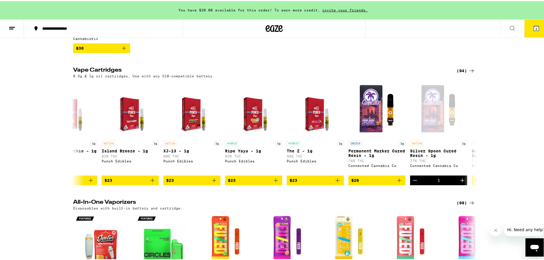
click at [533, 25] on icon at bounding box center [536, 27] width 7 height 7
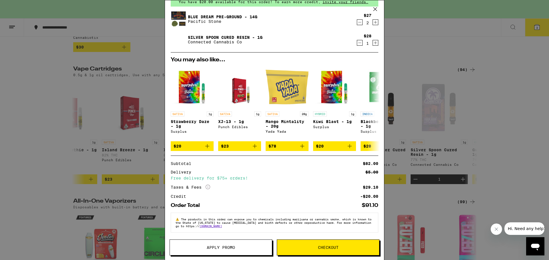
scroll to position [32, 0]
click at [349, 247] on span "Checkout" at bounding box center [328, 248] width 102 height 4
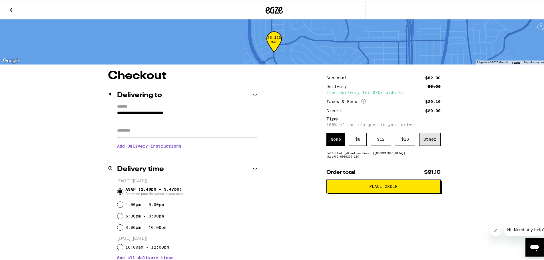
click at [430, 141] on div "Other" at bounding box center [430, 138] width 21 height 13
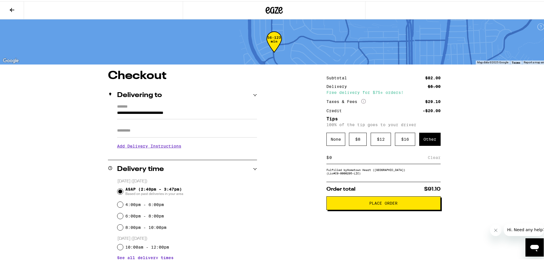
click at [399, 162] on div "$ Clear" at bounding box center [384, 156] width 114 height 13
click at [349, 156] on input at bounding box center [378, 156] width 99 height 5
drag, startPoint x: 348, startPoint y: 157, endPoint x: 333, endPoint y: 162, distance: 15.9
click at [333, 162] on div "$ Clear" at bounding box center [384, 156] width 114 height 13
type input "5"
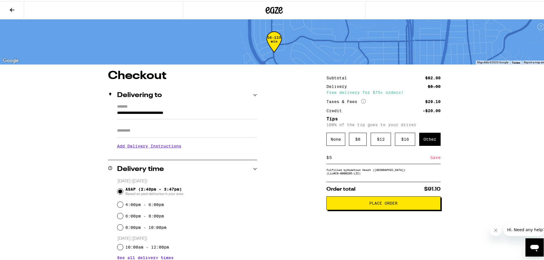
click at [436, 158] on div "Save" at bounding box center [436, 156] width 10 height 13
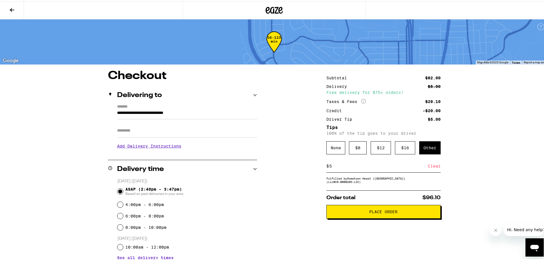
click at [401, 218] on button "Place Order" at bounding box center [384, 211] width 114 height 14
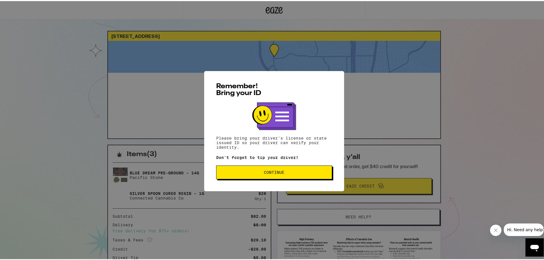
drag, startPoint x: 307, startPoint y: 177, endPoint x: 377, endPoint y: 182, distance: 69.9
click at [307, 177] on button "Continue" at bounding box center [274, 172] width 116 height 14
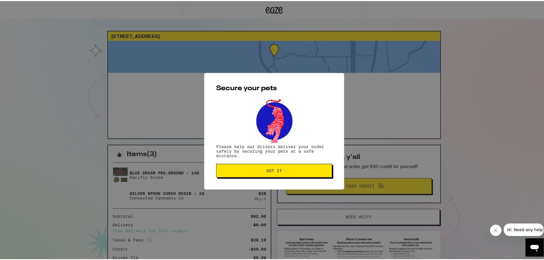
click at [291, 172] on span "Got it" at bounding box center [274, 170] width 106 height 4
